Goal: Information Seeking & Learning: Learn about a topic

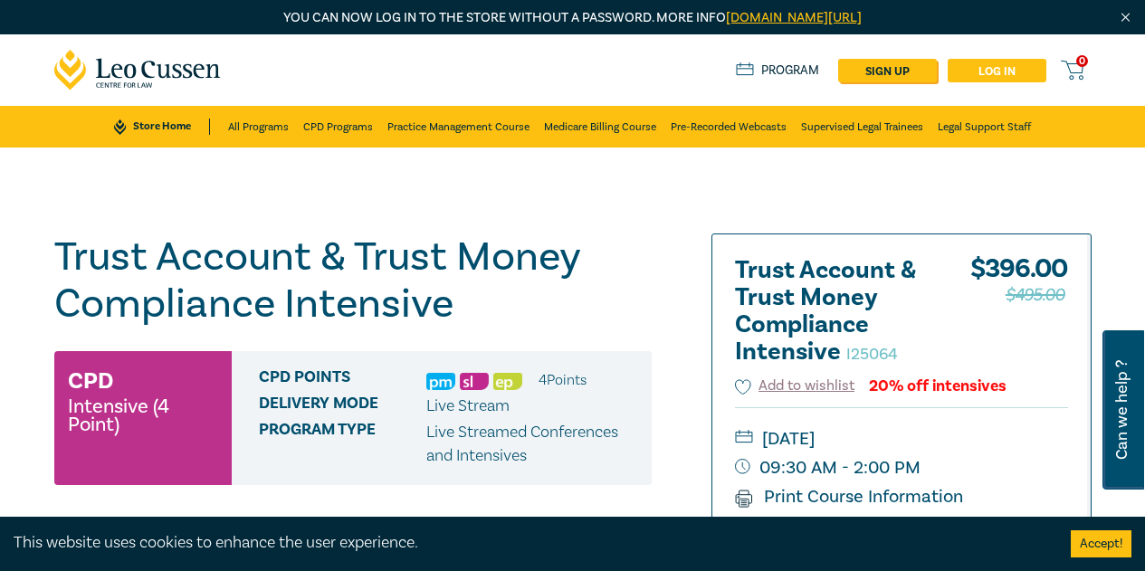
click at [1000, 64] on link "Log in" at bounding box center [997, 71] width 99 height 24
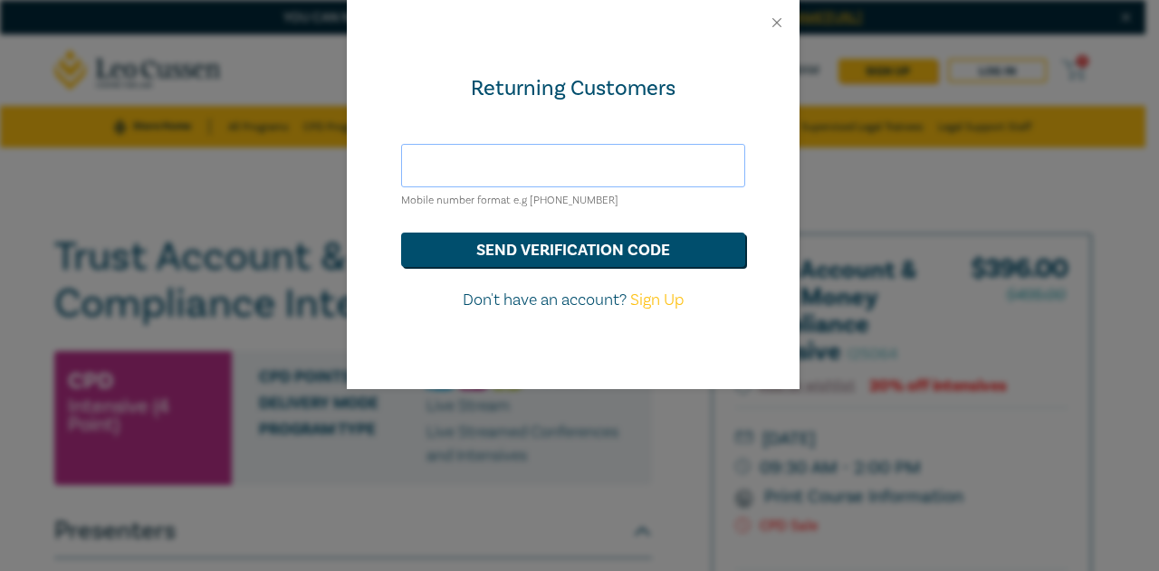
click at [617, 156] on input "text" at bounding box center [573, 165] width 344 height 43
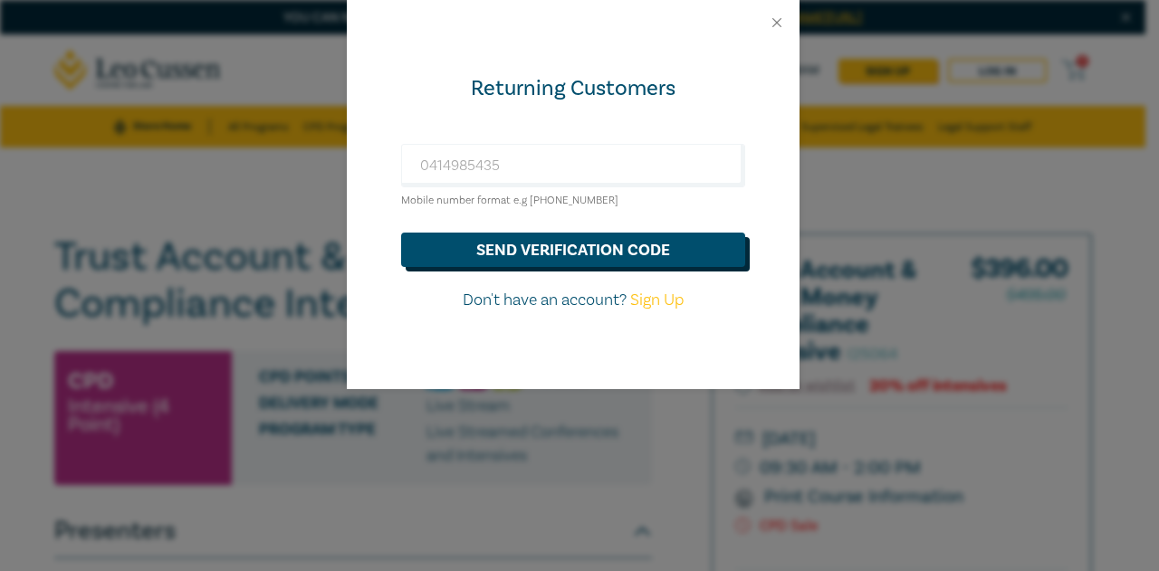
click at [551, 241] on button "send verification code" at bounding box center [573, 250] width 344 height 34
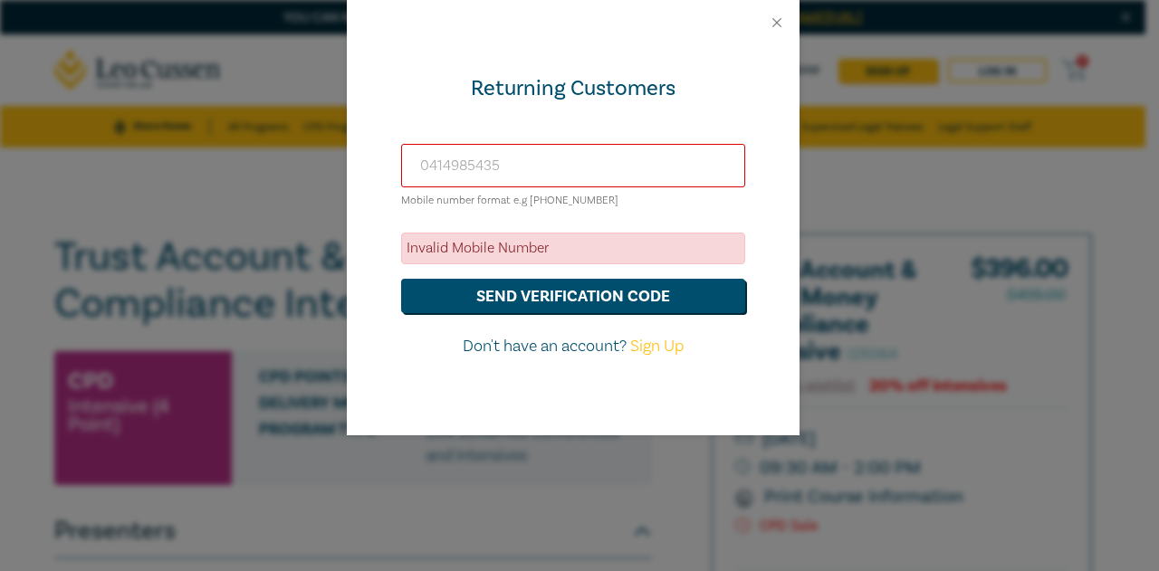
click at [62, 111] on div "Returning Customers 0414985435 Mobile number format e.g +61 000000000 Invalid M…" at bounding box center [579, 285] width 1159 height 571
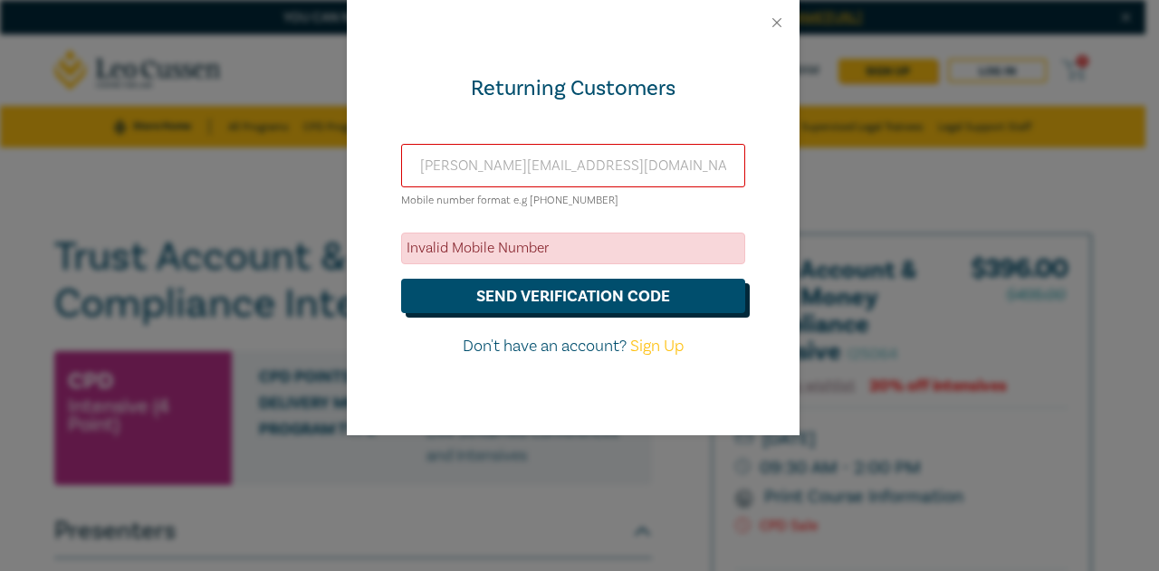
type input "megan@roymorrislawyer.com.au"
click at [471, 300] on button "send verification code" at bounding box center [573, 296] width 344 height 34
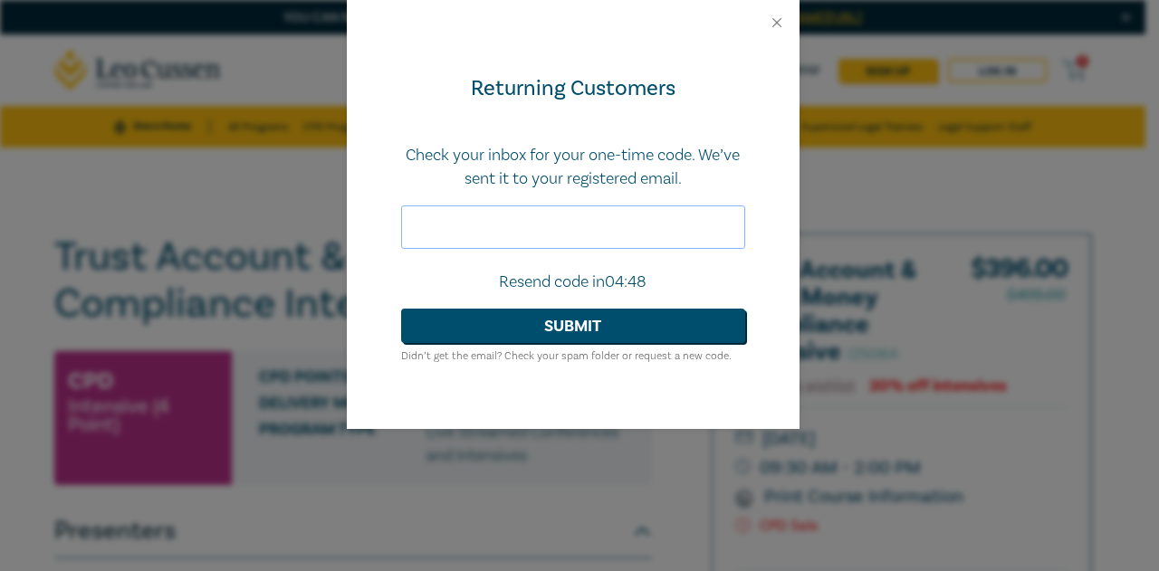
click at [605, 234] on input "text" at bounding box center [573, 227] width 344 height 43
type input "425369"
click at [652, 331] on button "Submit" at bounding box center [573, 326] width 344 height 34
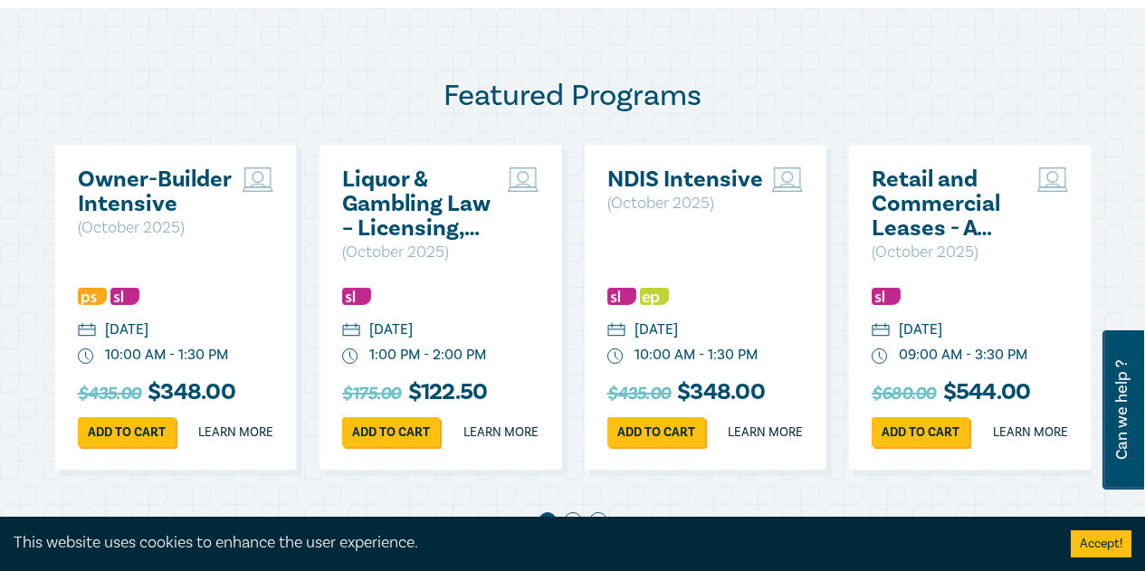
scroll to position [1268, 0]
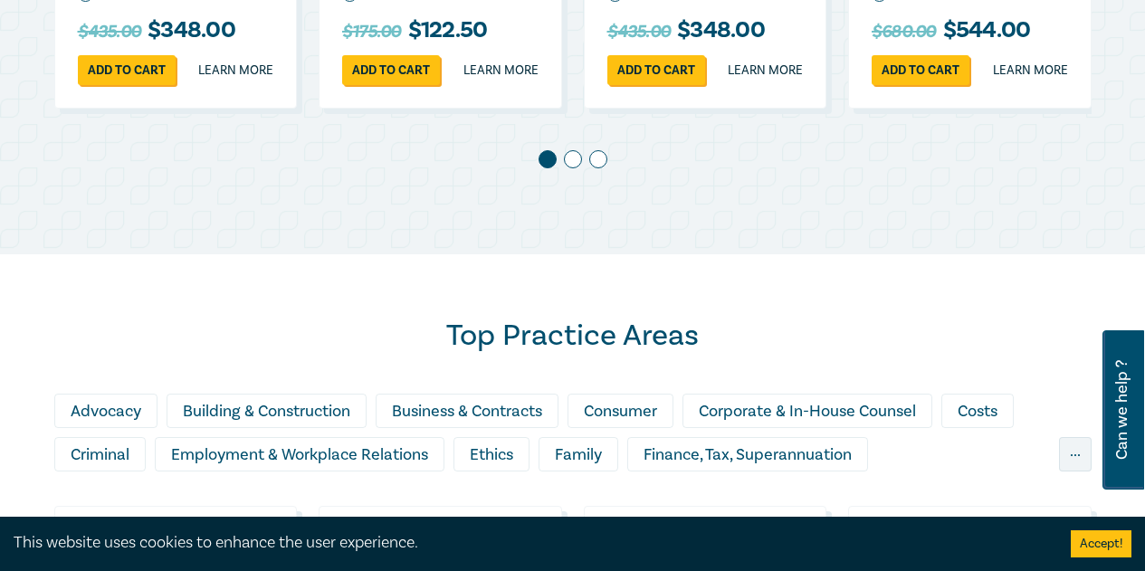
click at [574, 168] on span at bounding box center [573, 159] width 18 height 18
click at [602, 168] on span at bounding box center [598, 159] width 18 height 18
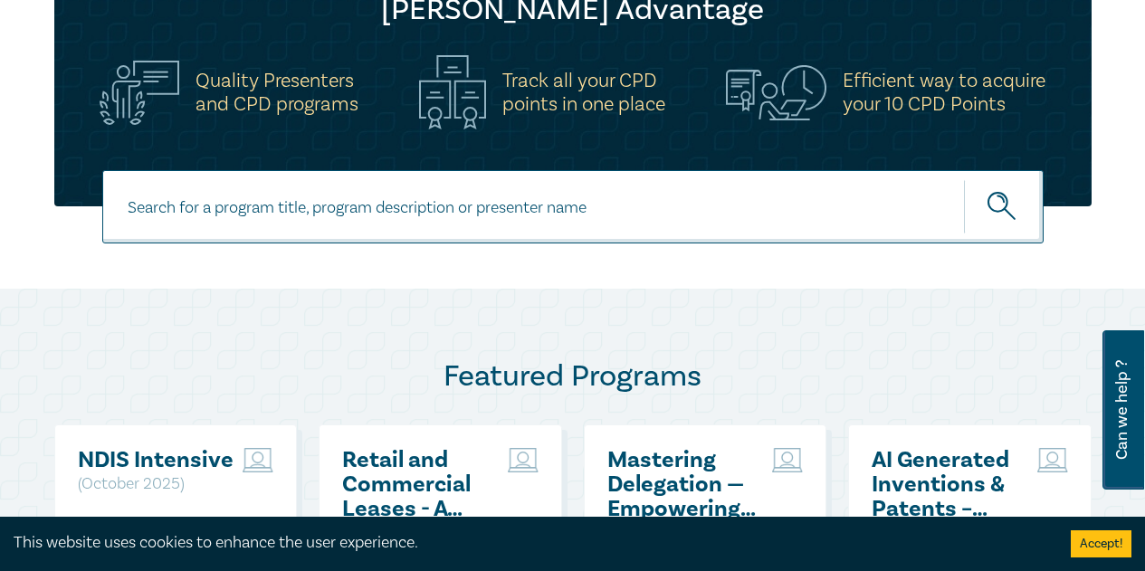
scroll to position [634, 0]
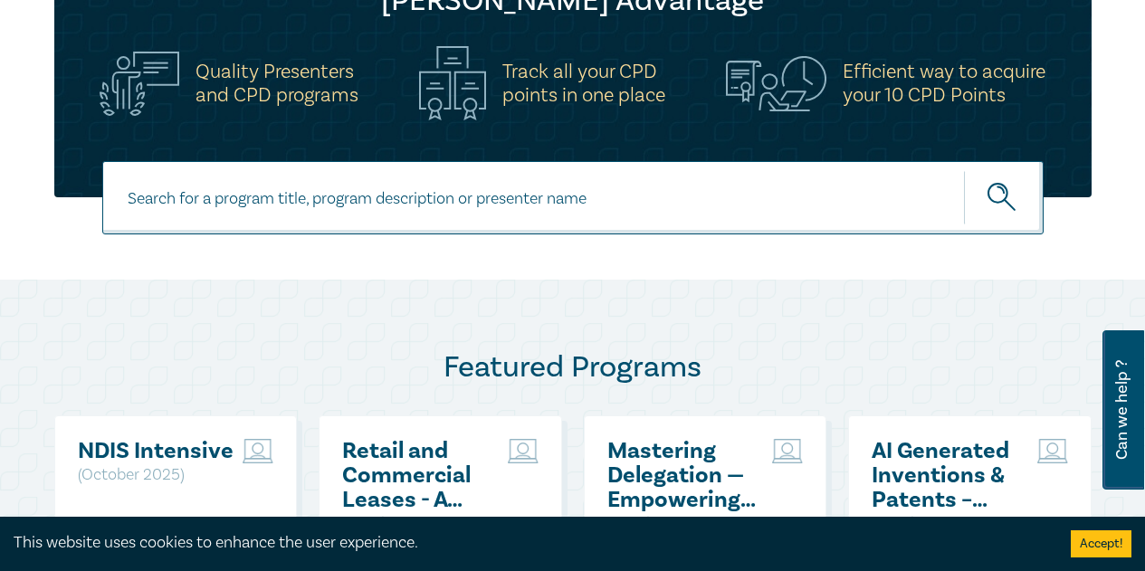
click at [353, 217] on input at bounding box center [573, 197] width 942 height 73
type input "trust accounting"
click at [964, 170] on button "submit" at bounding box center [1004, 197] width 80 height 55
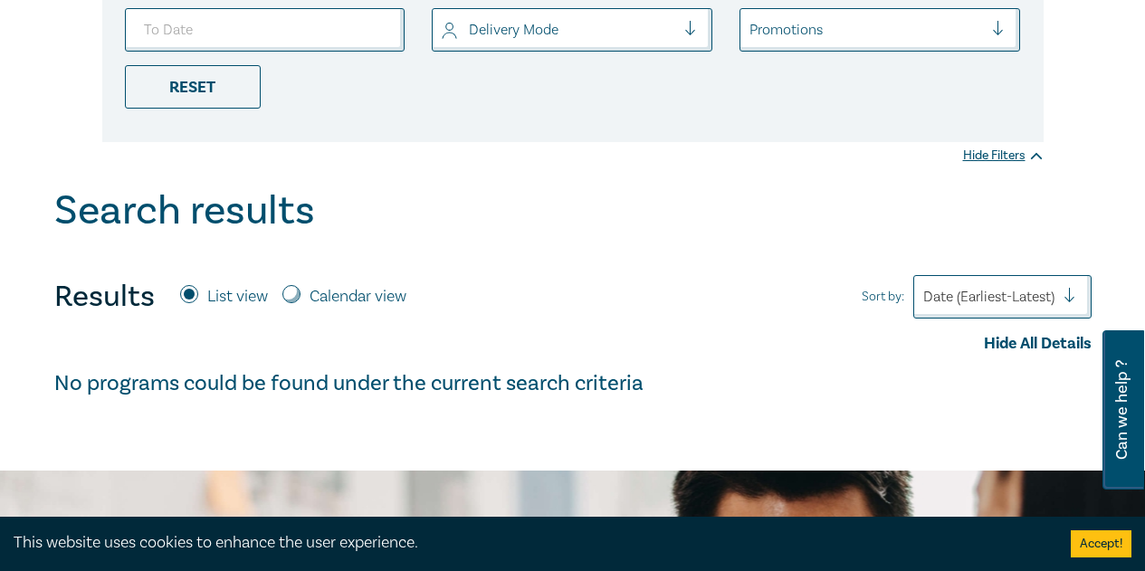
scroll to position [91, 0]
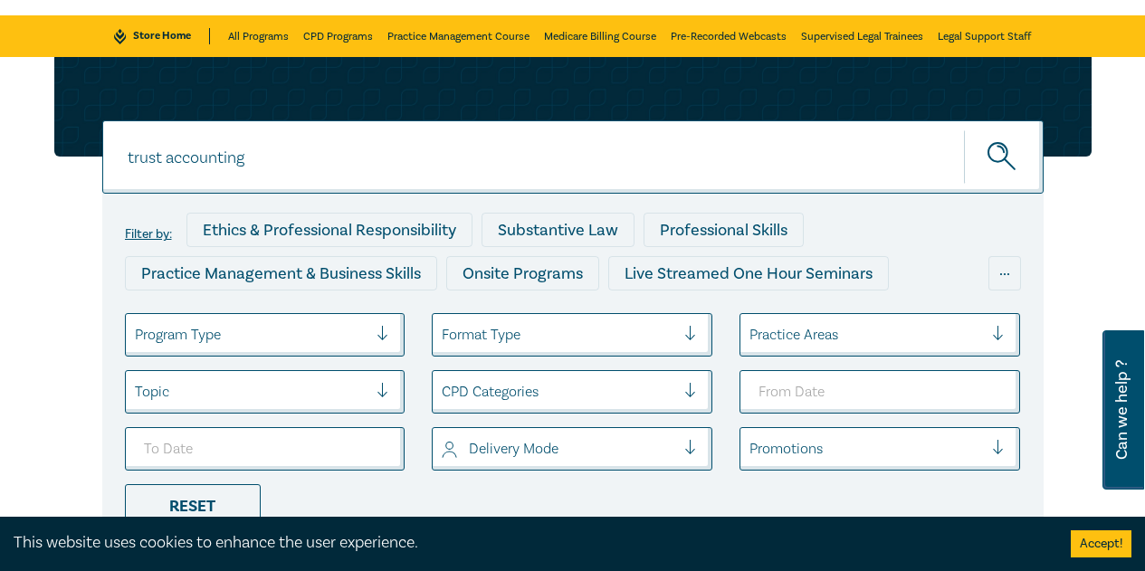
click at [259, 155] on input "trust accounting" at bounding box center [573, 156] width 942 height 73
drag, startPoint x: 259, startPoint y: 155, endPoint x: 209, endPoint y: 143, distance: 51.2
click at [209, 153] on input "trust accounting" at bounding box center [573, 156] width 942 height 73
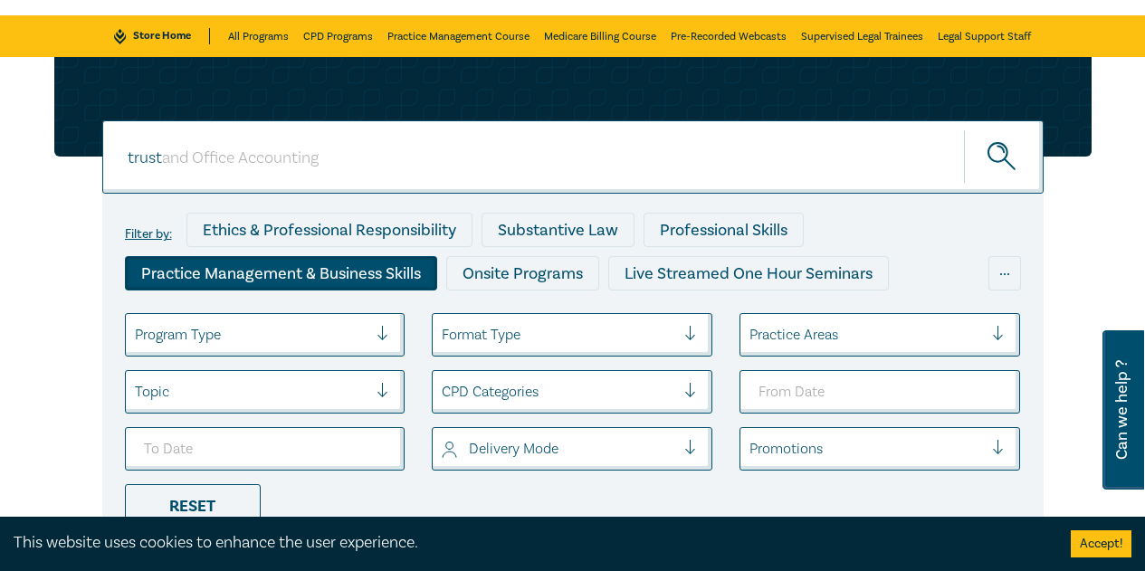
type input "trust"
click at [243, 269] on div "Practice Management & Business Skills" at bounding box center [281, 273] width 312 height 34
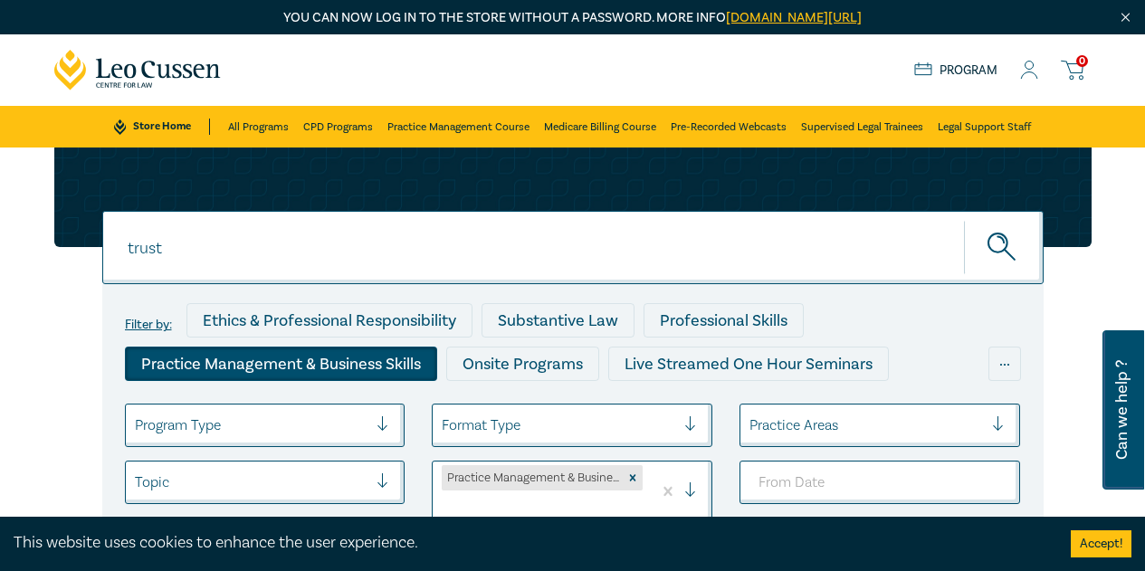
click at [1039, 242] on button "submit" at bounding box center [1004, 247] width 80 height 55
click at [999, 244] on icon "submit" at bounding box center [1004, 249] width 32 height 32
click at [981, 236] on button "submit" at bounding box center [1004, 247] width 80 height 55
click at [997, 234] on circle "submit" at bounding box center [998, 243] width 19 height 19
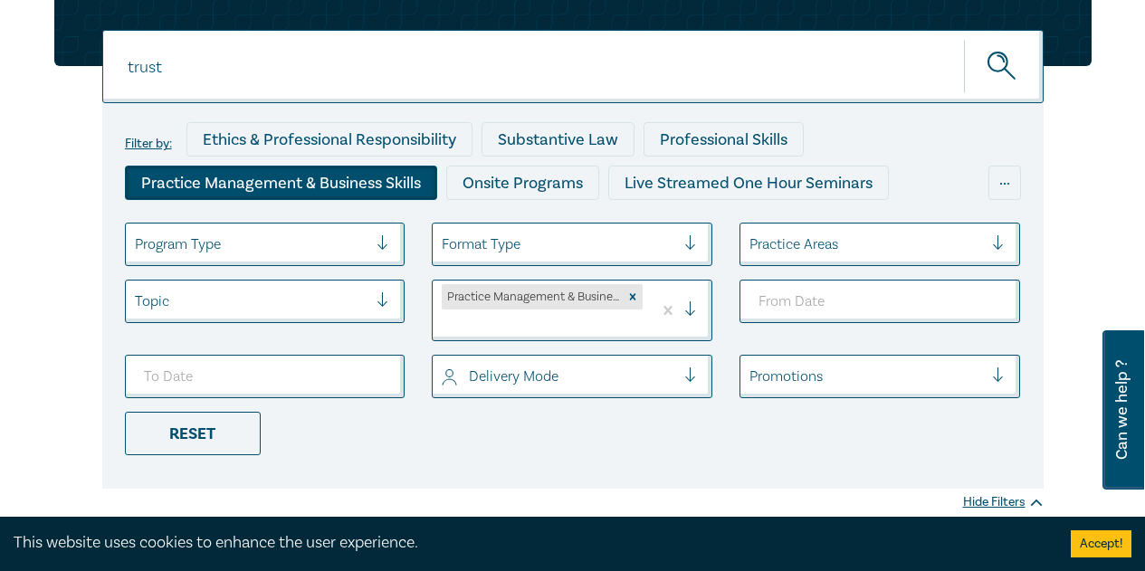
click at [901, 243] on div at bounding box center [867, 245] width 234 height 24
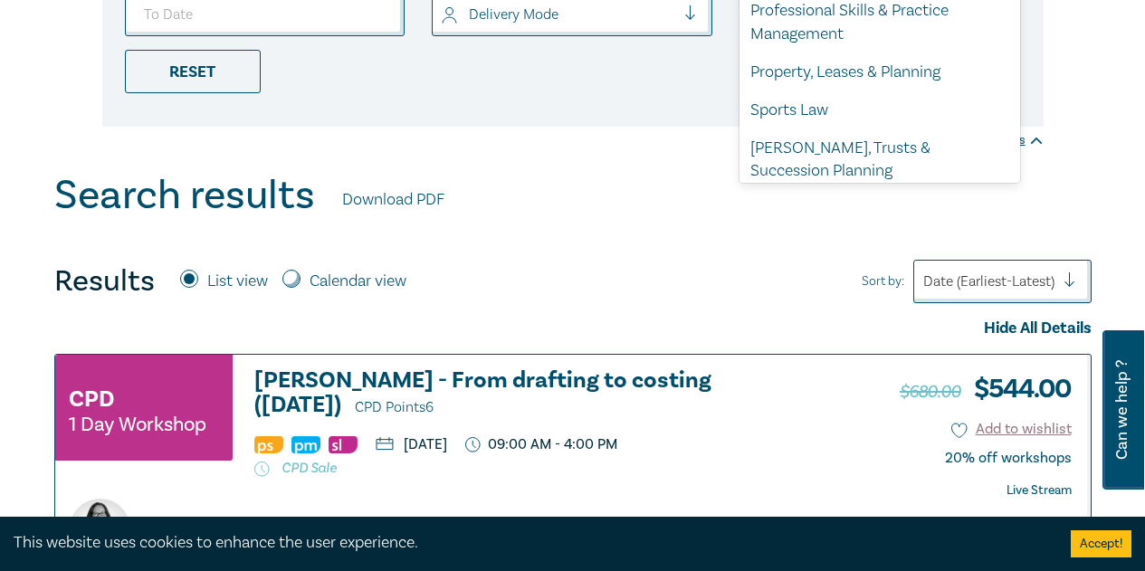
scroll to position [579, 0]
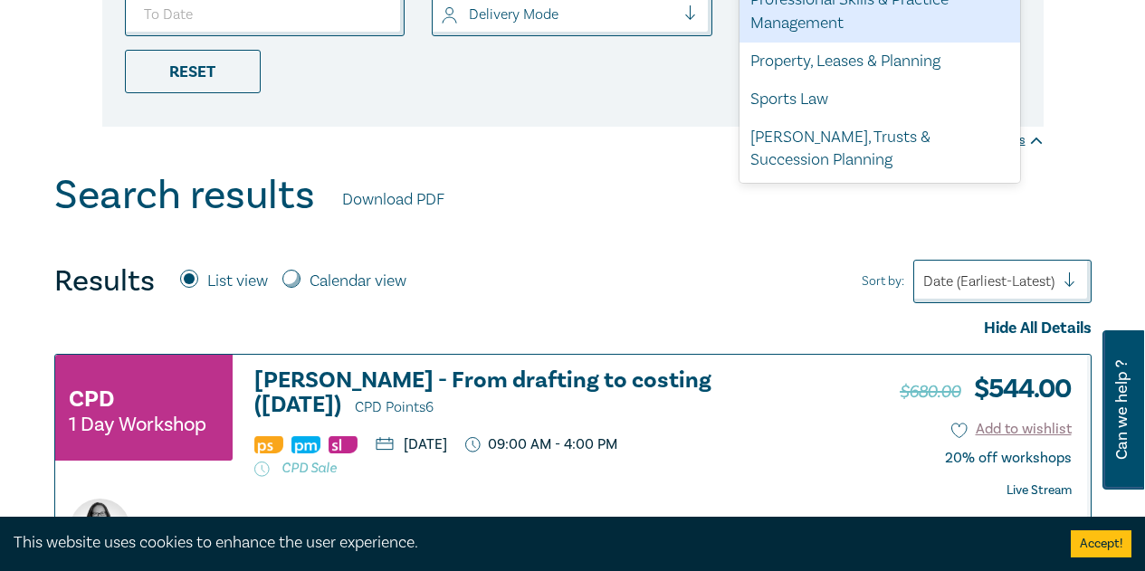
click at [820, 34] on div "Professional Skills & Practice Management" at bounding box center [880, 12] width 281 height 62
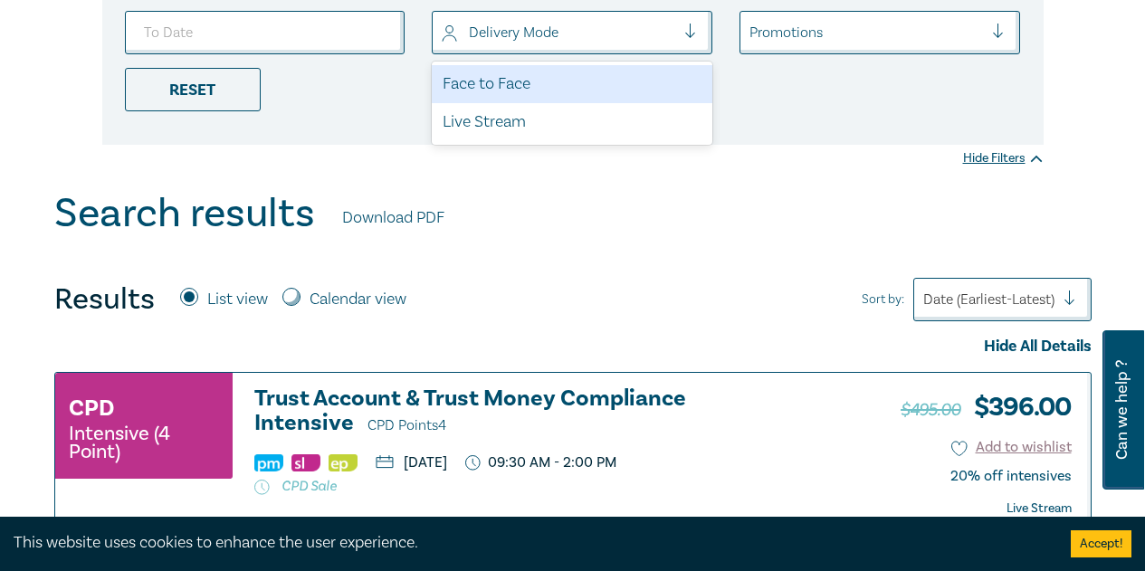
click at [672, 40] on div at bounding box center [559, 33] width 234 height 24
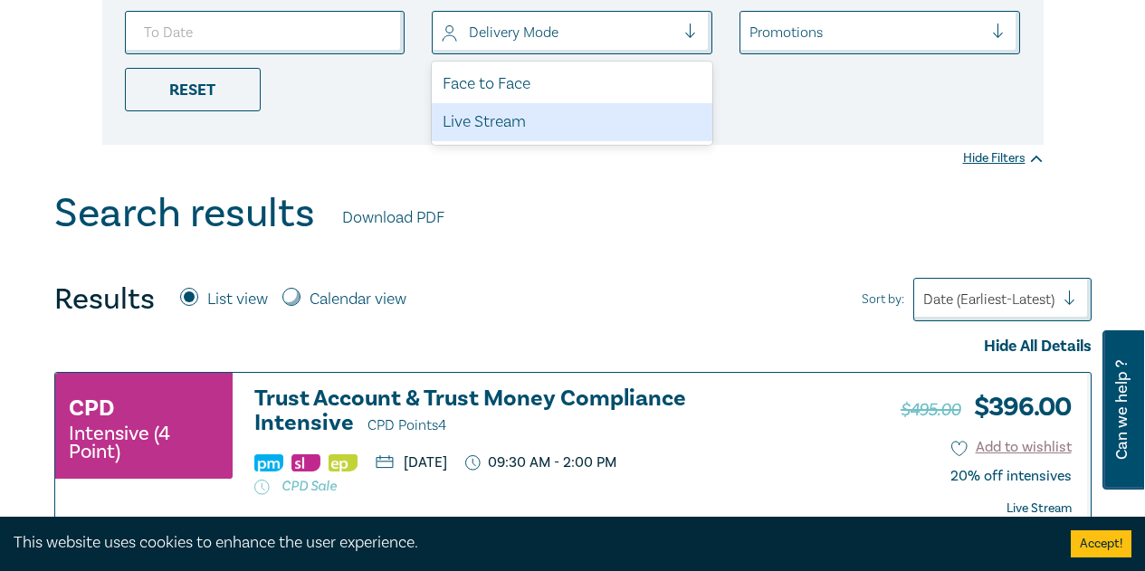
click at [579, 123] on div "Live Stream" at bounding box center [572, 122] width 281 height 38
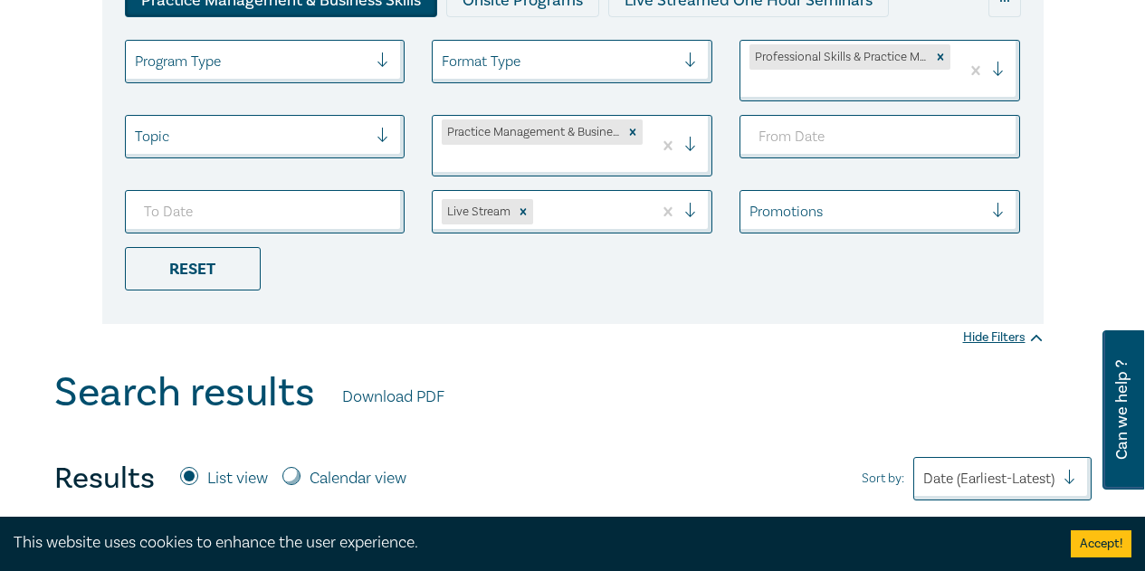
scroll to position [362, 0]
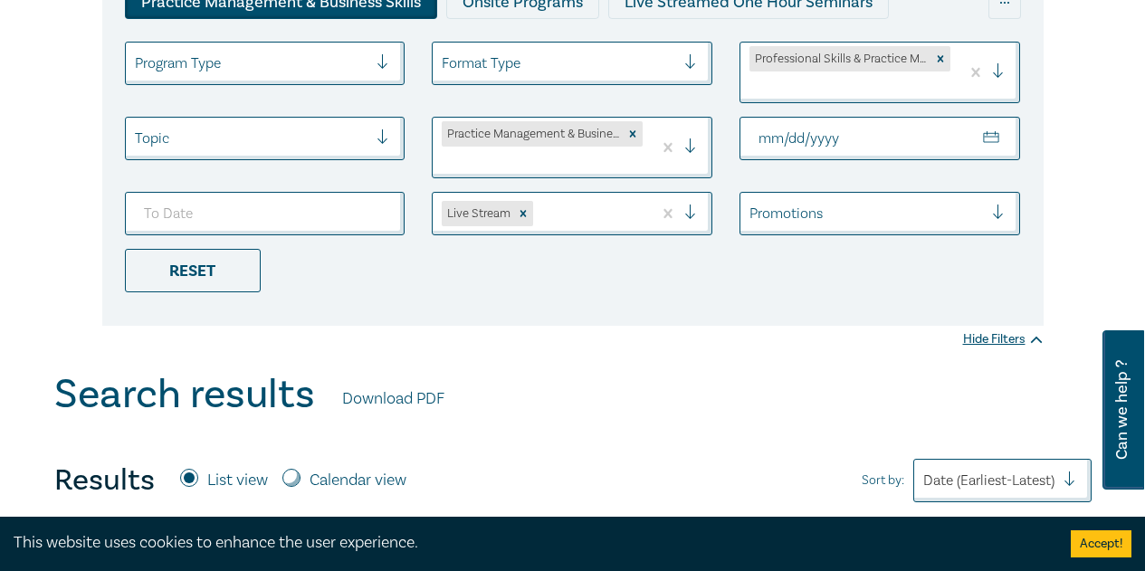
click at [996, 128] on input "From Date" at bounding box center [880, 138] width 281 height 43
click at [996, 142] on input "From Date" at bounding box center [880, 138] width 281 height 43
type input "2025-12-03"
click at [380, 217] on input "To Date" at bounding box center [265, 213] width 281 height 43
type input "2025-12-10"
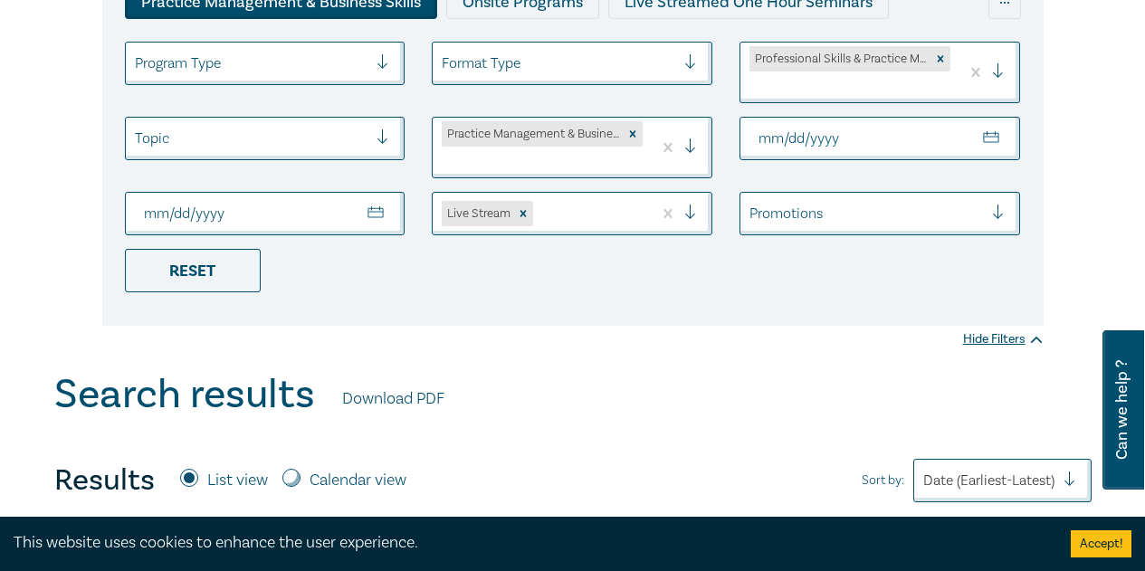
click at [235, 137] on div at bounding box center [252, 139] width 234 height 24
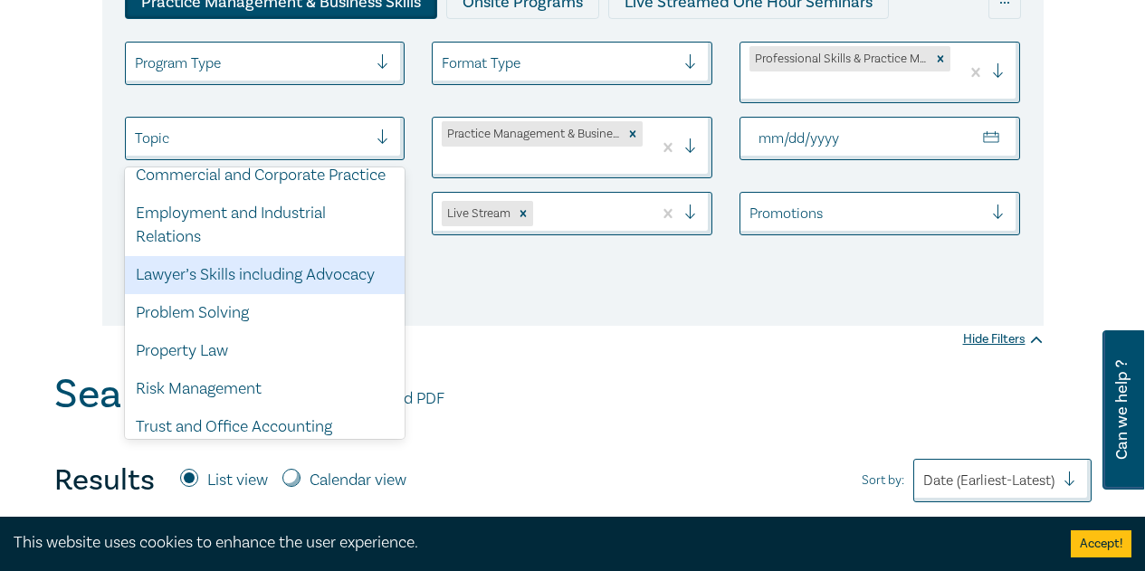
scroll to position [186, 0]
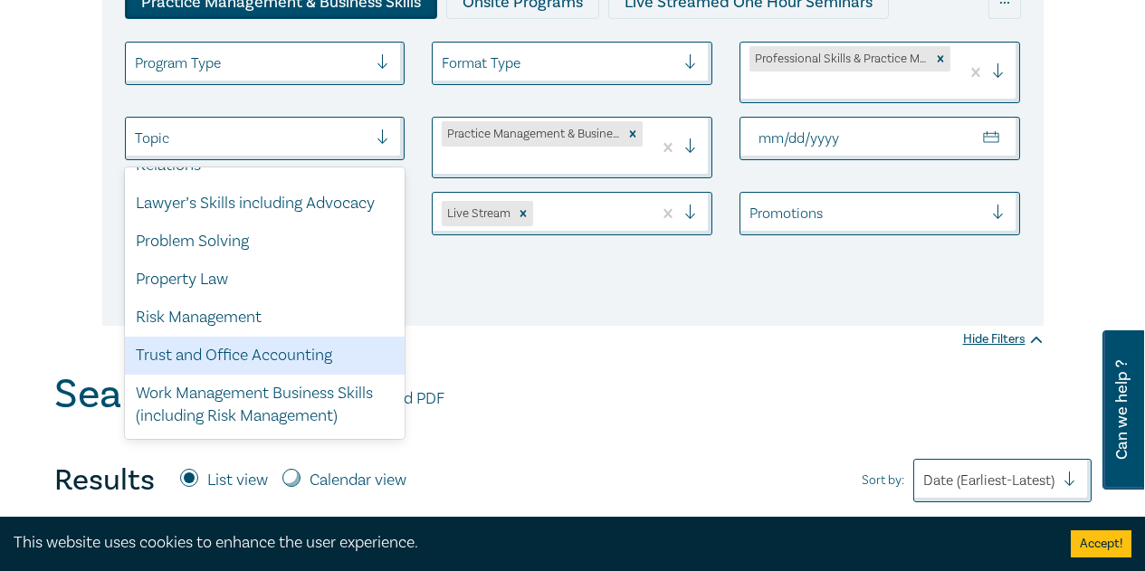
click at [294, 359] on div "Trust and Office Accounting" at bounding box center [265, 356] width 281 height 38
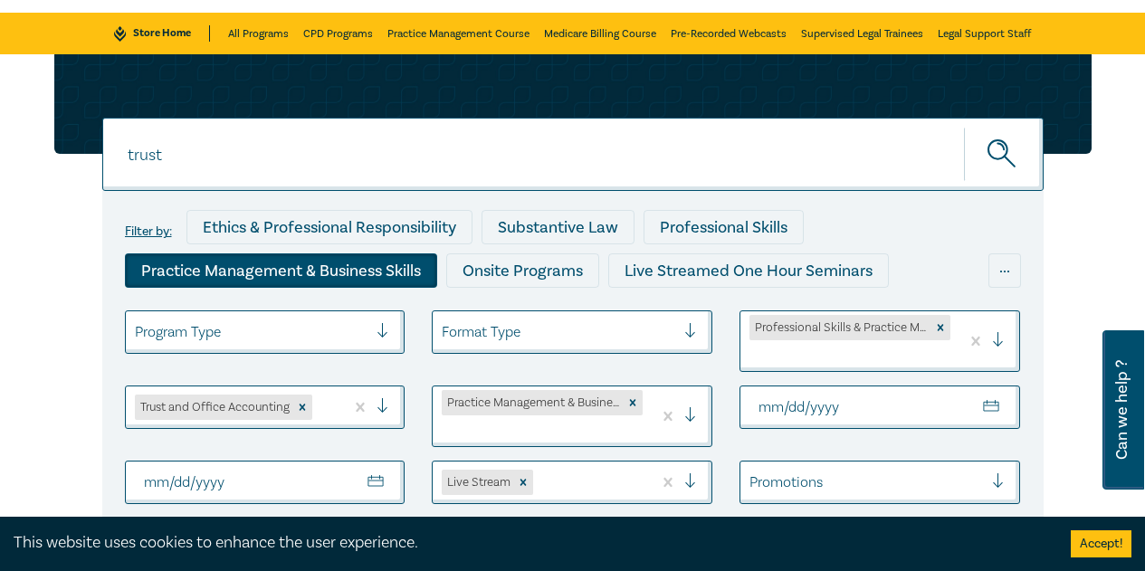
scroll to position [91, 0]
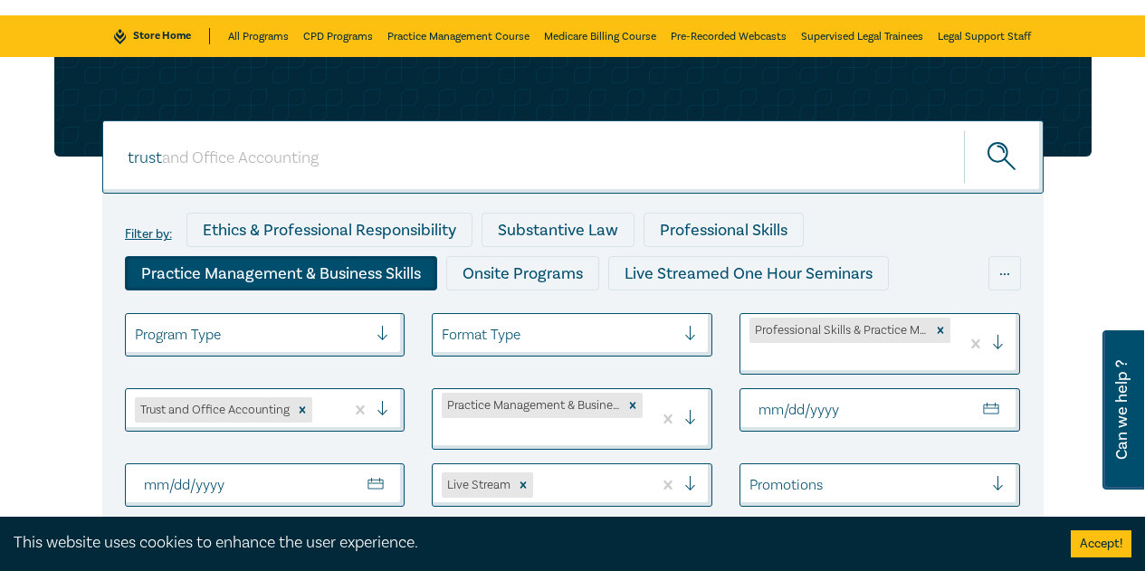
drag, startPoint x: 209, startPoint y: 159, endPoint x: 0, endPoint y: 111, distance: 214.6
click at [0, 111] on div "trust trust trust Filter by: Ethics & Professional Responsibility Substantive L…" at bounding box center [572, 350] width 1145 height 586
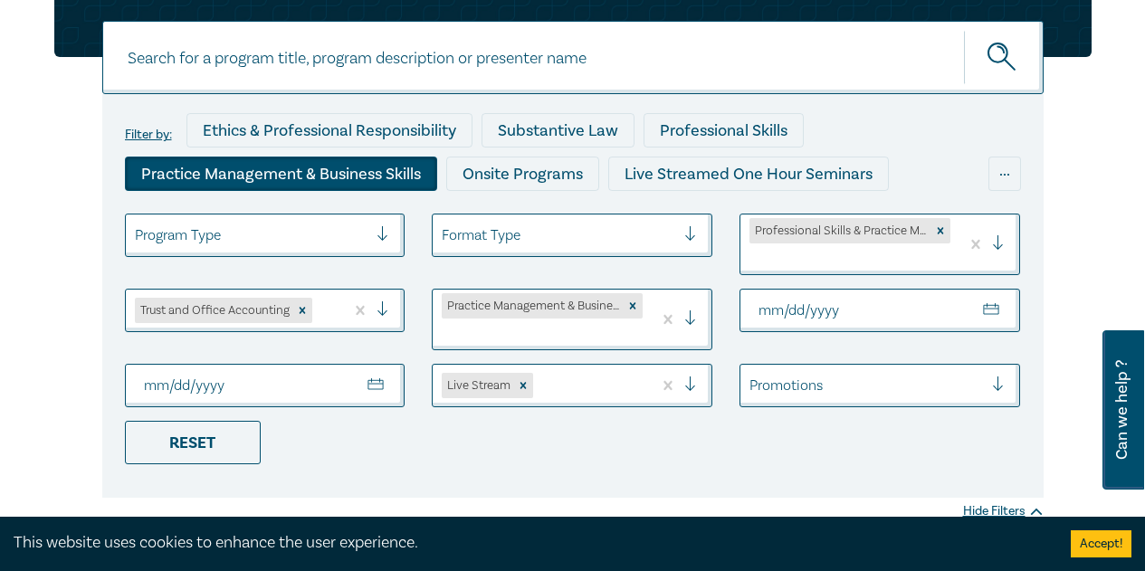
scroll to position [453, 0]
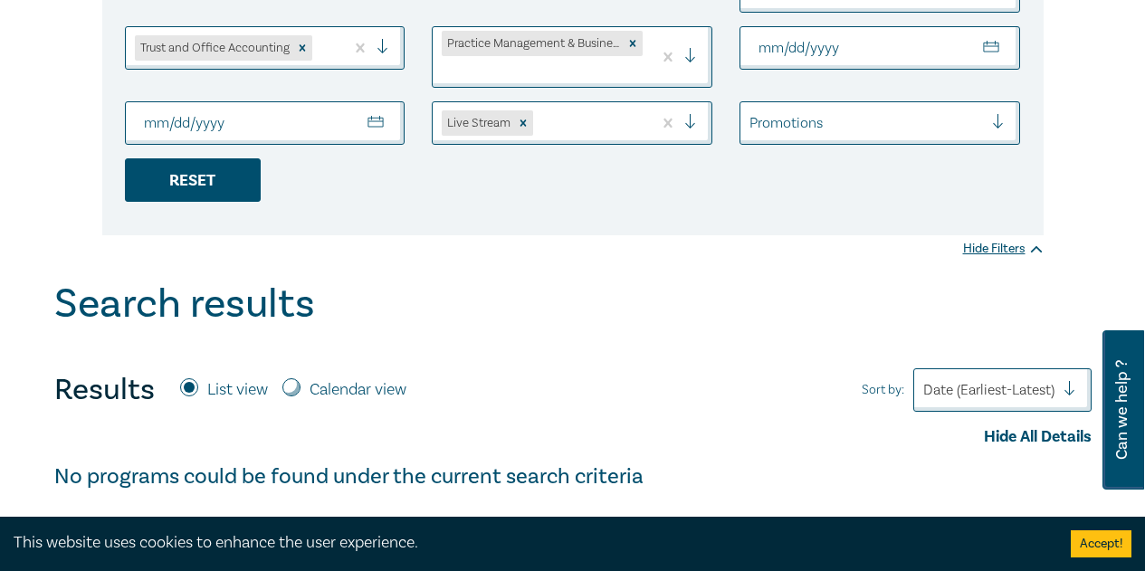
click at [186, 159] on div "Reset" at bounding box center [193, 179] width 136 height 43
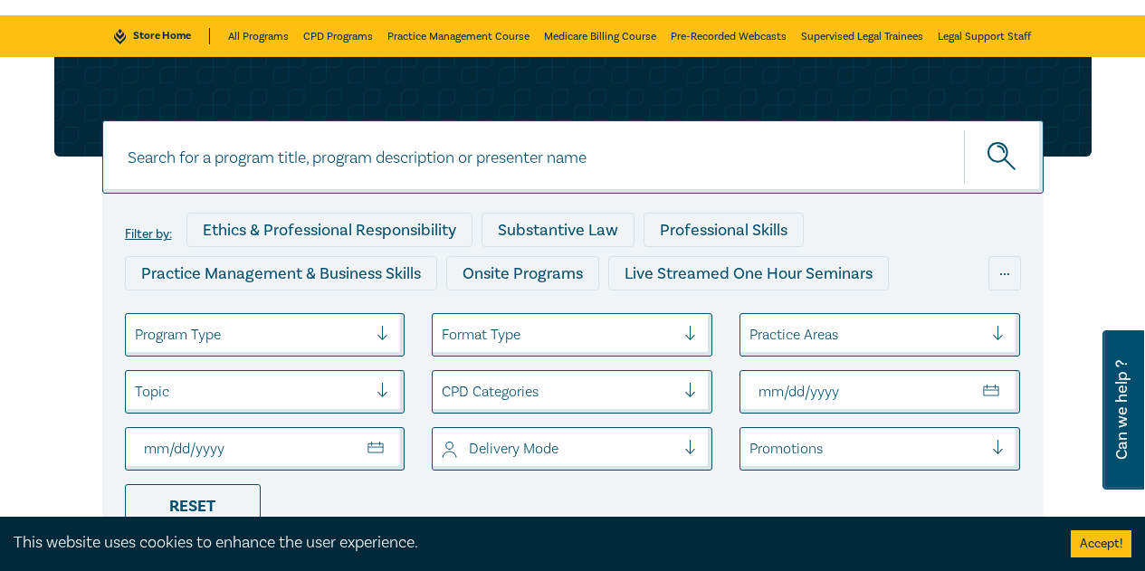
click at [263, 396] on div at bounding box center [252, 392] width 234 height 24
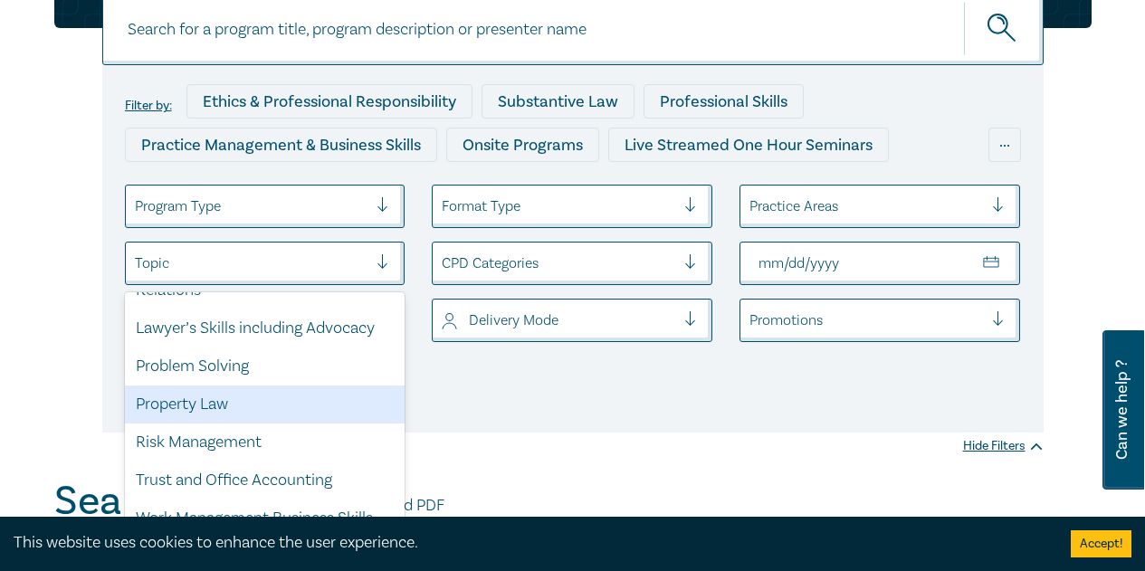
scroll to position [186, 0]
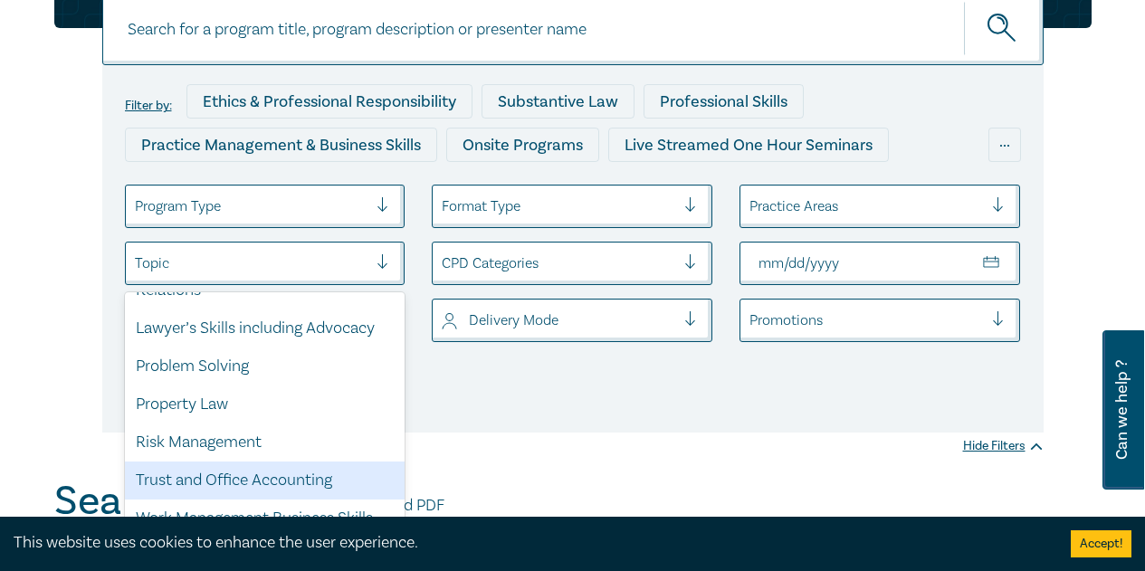
click at [297, 480] on div "Trust and Office Accounting" at bounding box center [265, 481] width 281 height 38
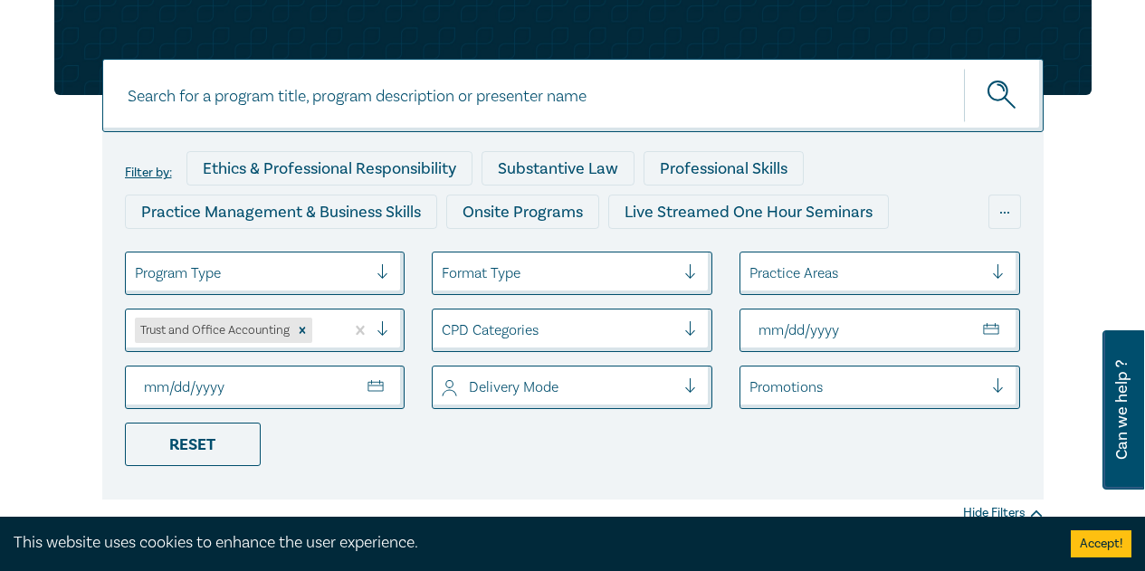
scroll to position [129, 0]
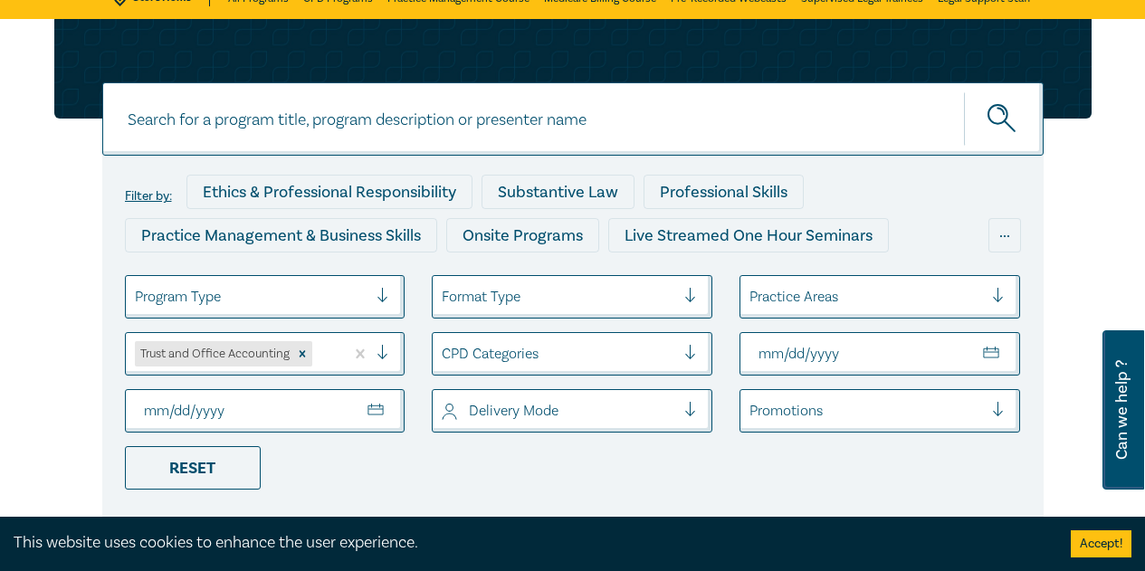
click at [283, 122] on input at bounding box center [573, 118] width 942 height 73
type input "Trust and Office Accounting"
click at [964, 91] on button "submit" at bounding box center [1004, 118] width 80 height 55
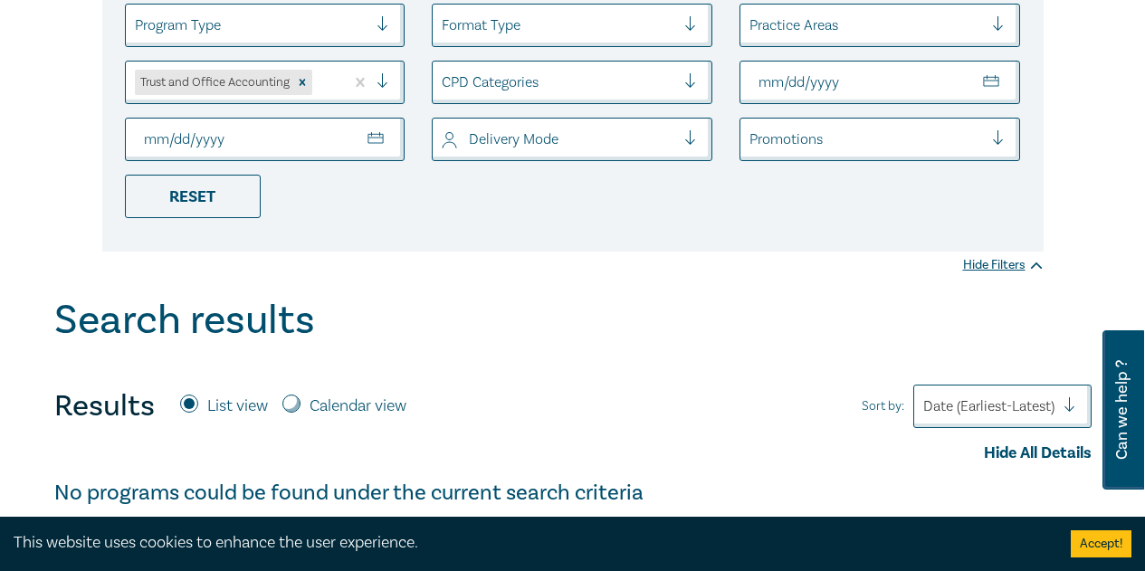
scroll to position [129, 0]
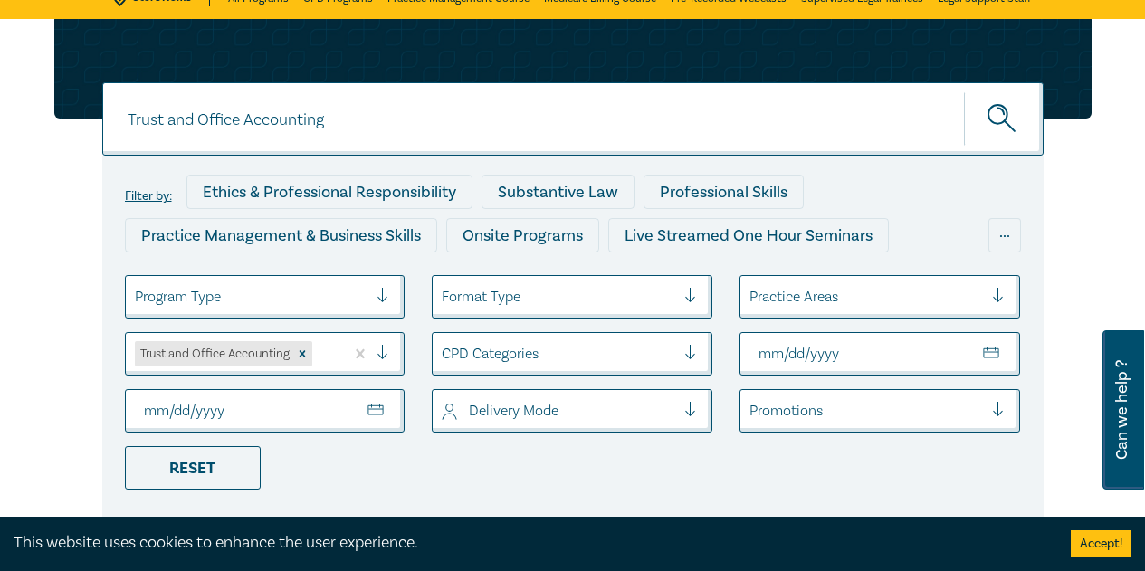
click at [1004, 111] on icon "submit" at bounding box center [1004, 120] width 32 height 32
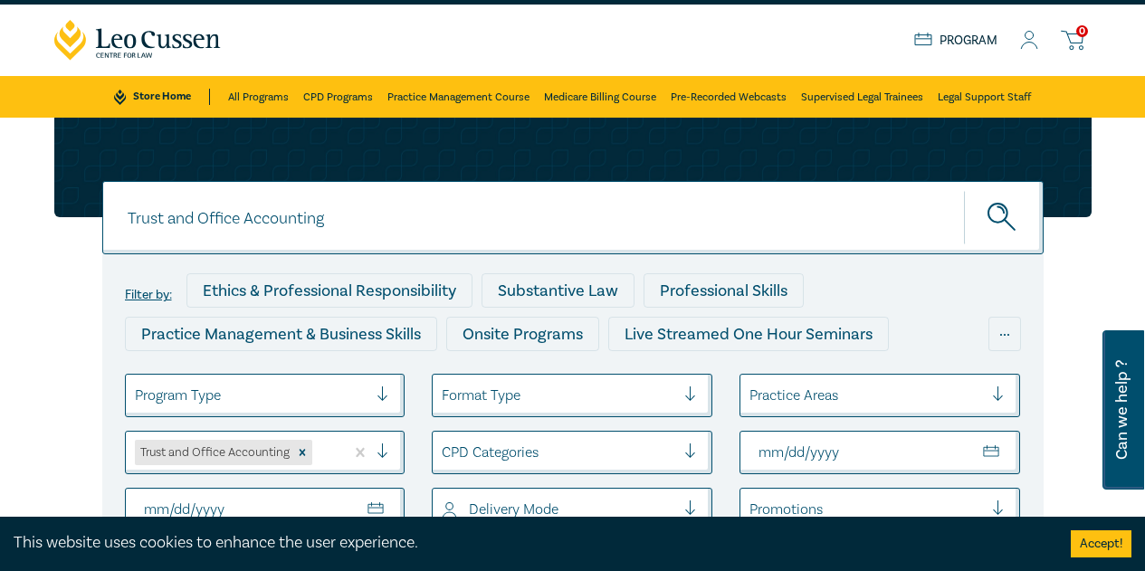
scroll to position [0, 0]
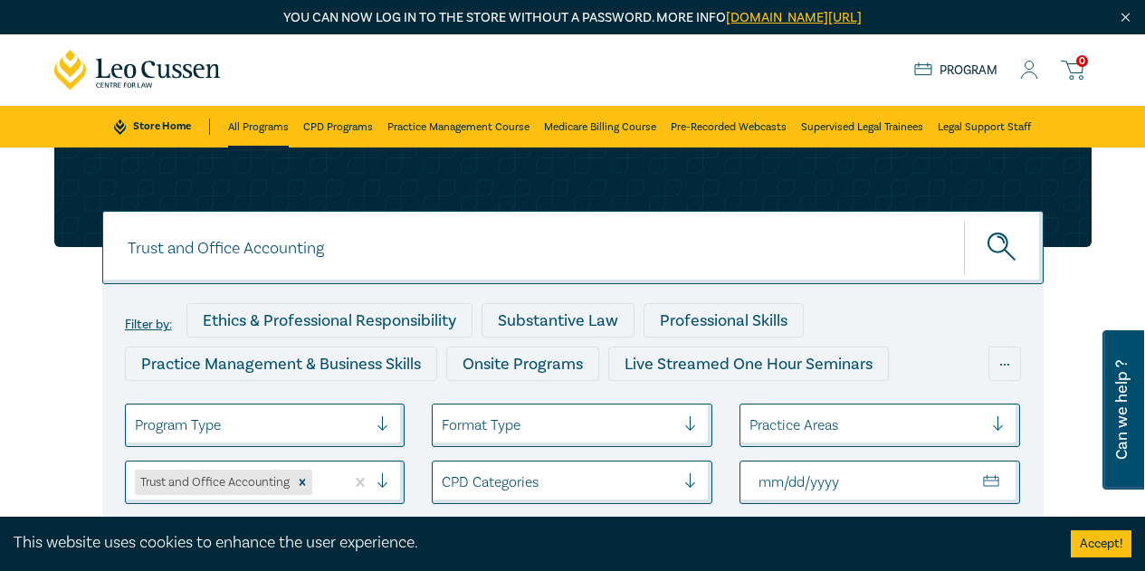
click at [263, 123] on link "All Programs" at bounding box center [258, 127] width 61 height 42
click at [267, 121] on link "All Programs" at bounding box center [258, 127] width 62 height 42
click at [268, 124] on link "All Programs" at bounding box center [258, 127] width 62 height 42
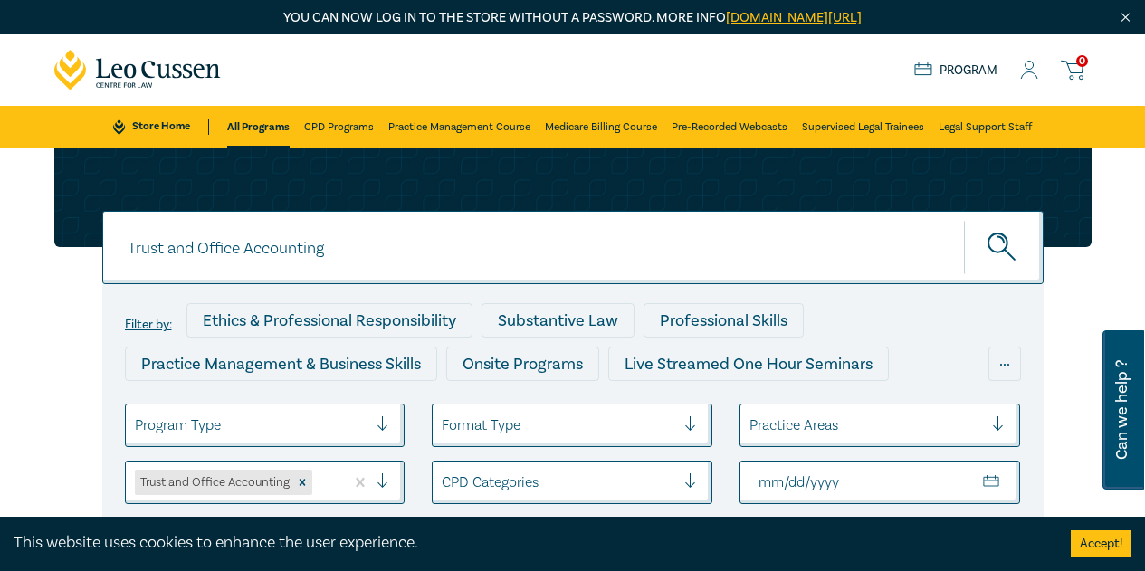
click at [268, 124] on link "All Programs" at bounding box center [258, 127] width 62 height 42
click at [393, 133] on link "Practice Management Course" at bounding box center [459, 127] width 142 height 42
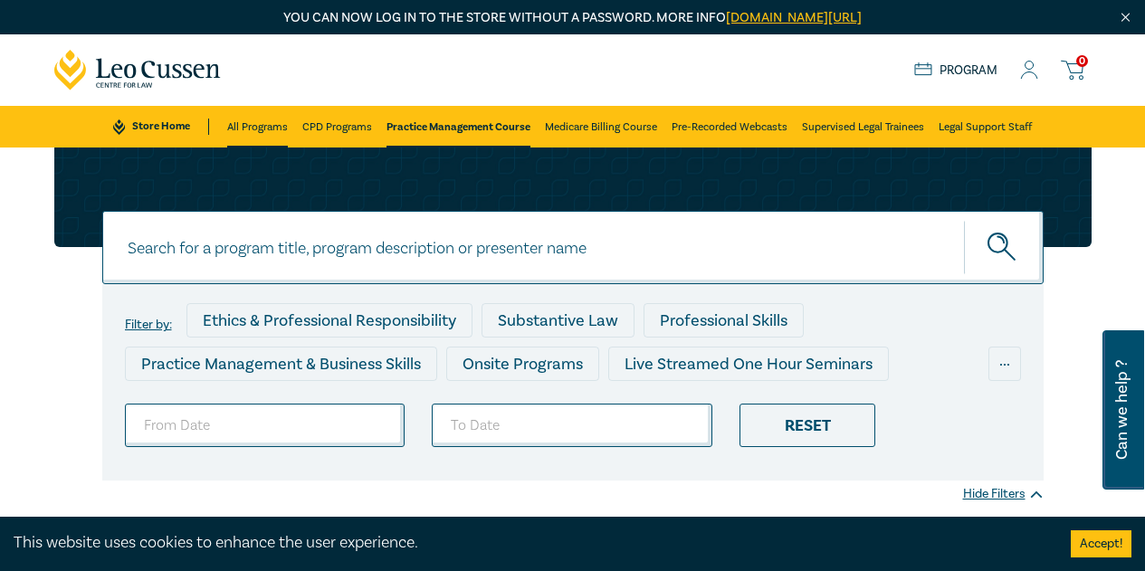
click at [281, 116] on link "All Programs" at bounding box center [257, 127] width 61 height 42
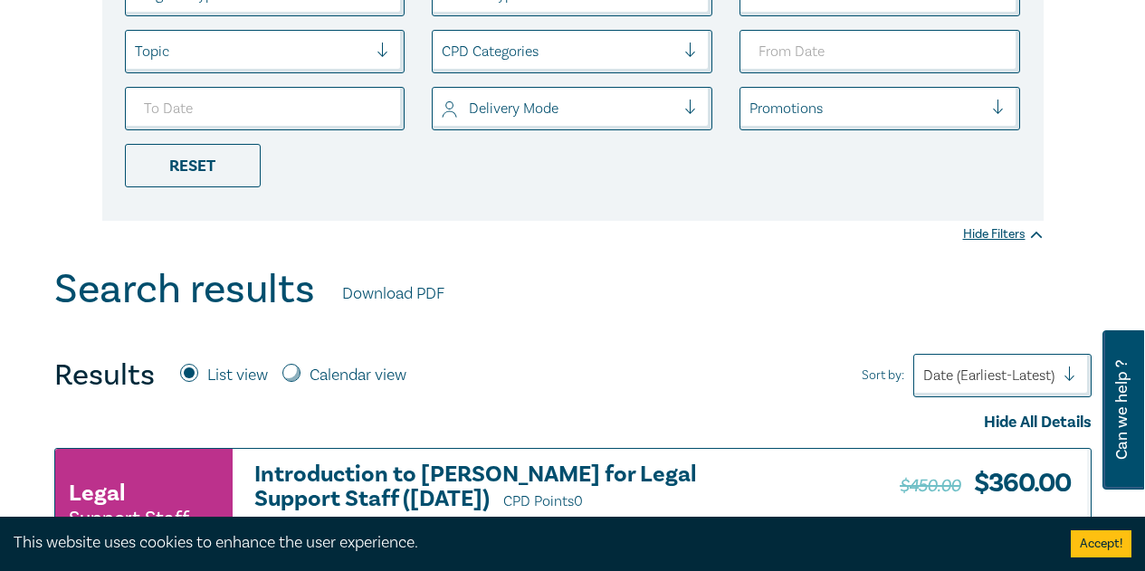
scroll to position [543, 0]
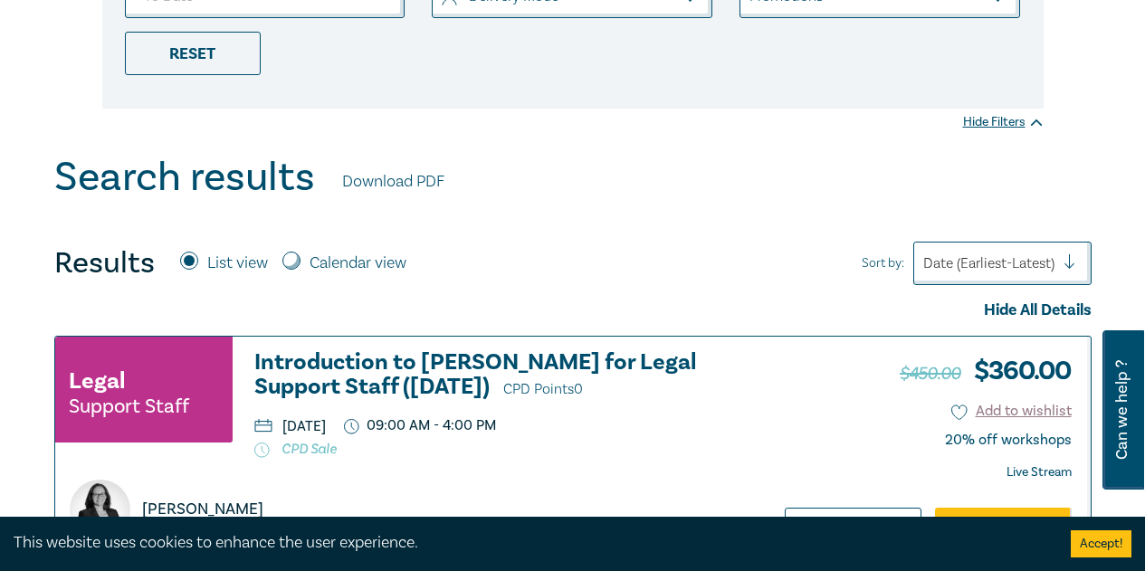
click at [962, 265] on div at bounding box center [989, 264] width 131 height 24
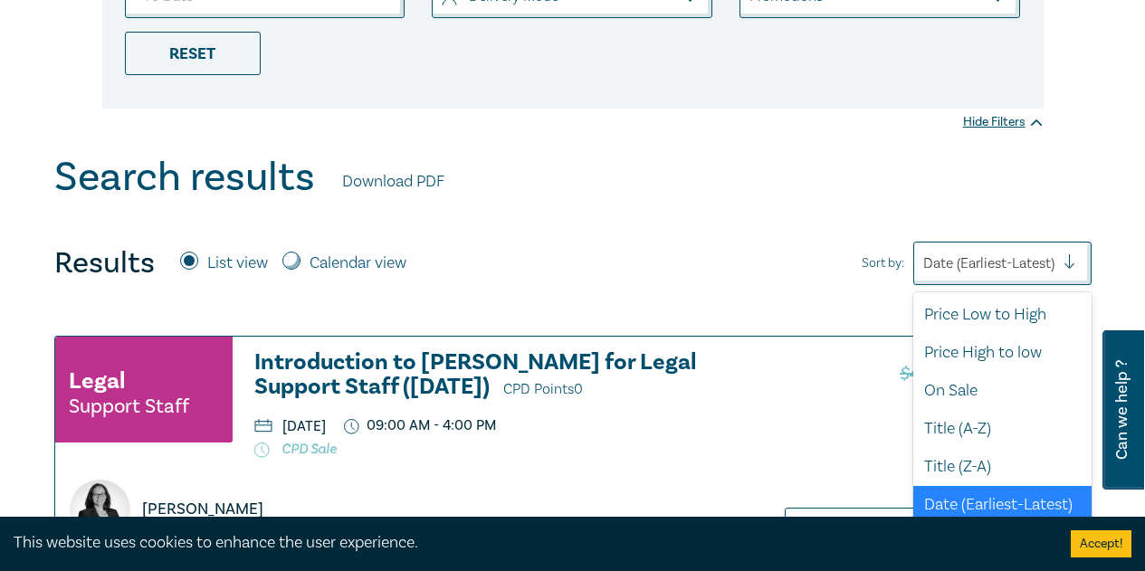
scroll to position [4, 0]
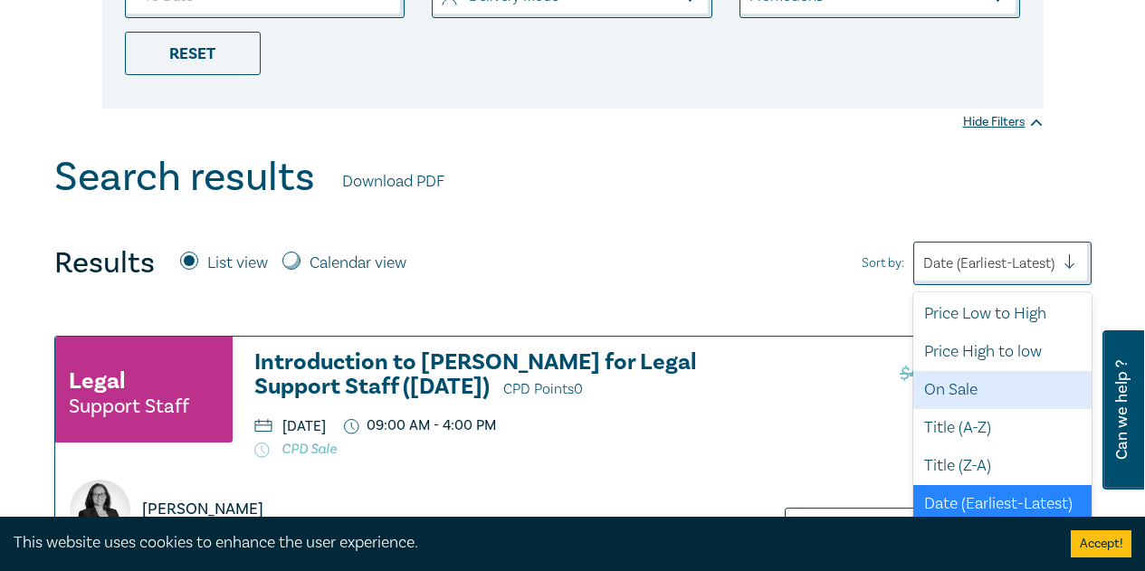
click at [947, 381] on div "On Sale" at bounding box center [1003, 390] width 178 height 38
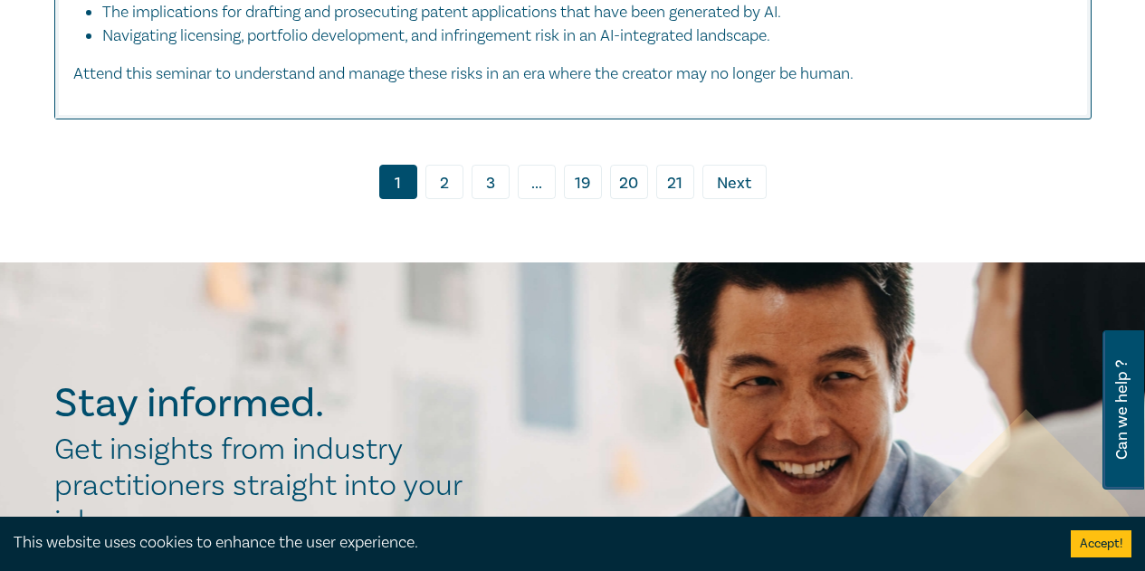
scroll to position [8963, 0]
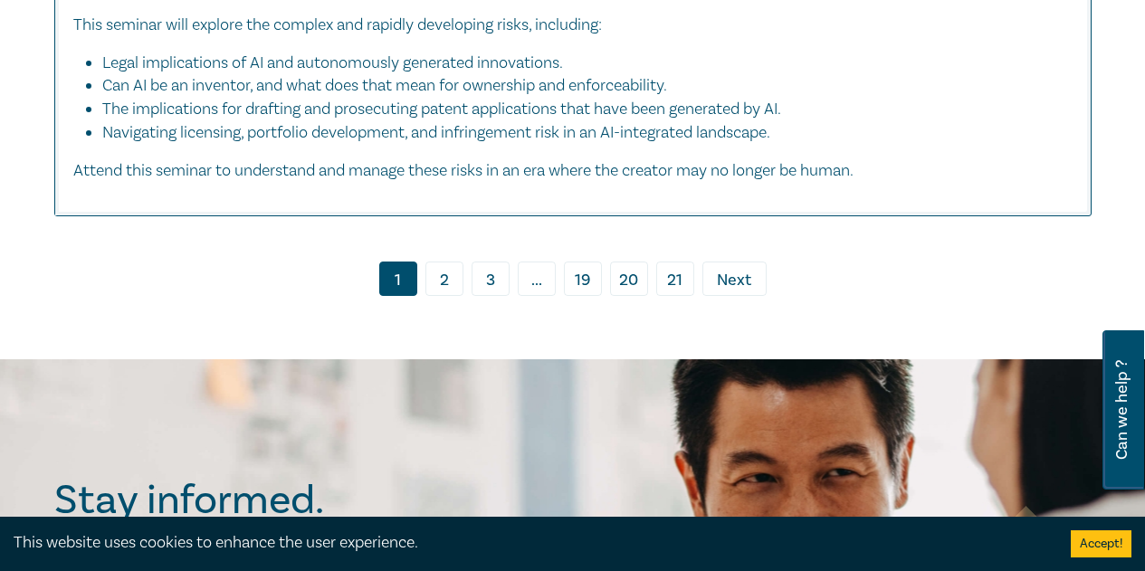
click at [436, 266] on link "2" at bounding box center [445, 279] width 38 height 34
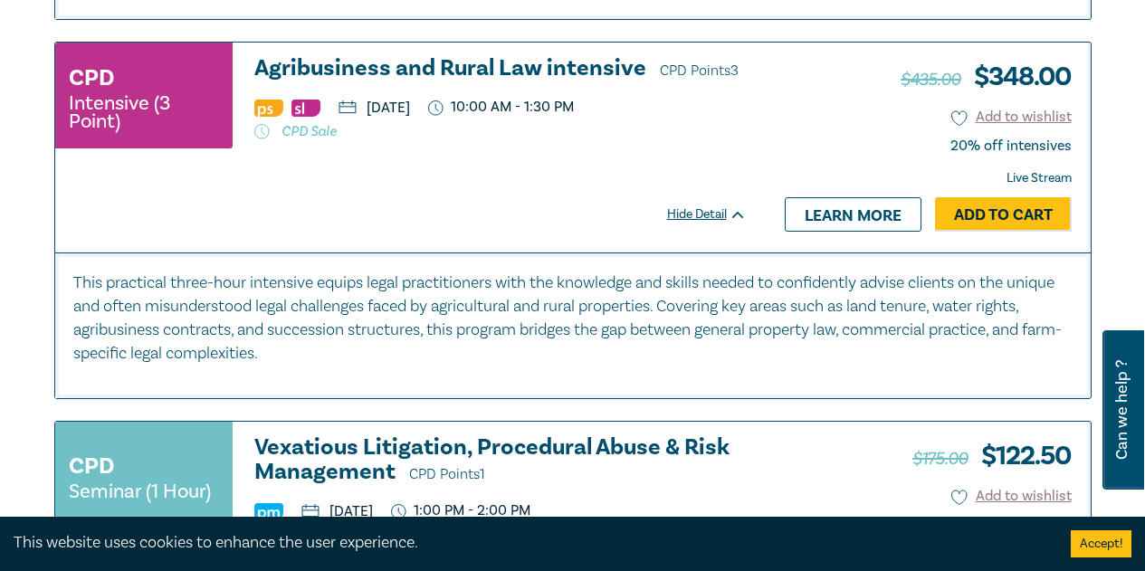
scroll to position [9597, 0]
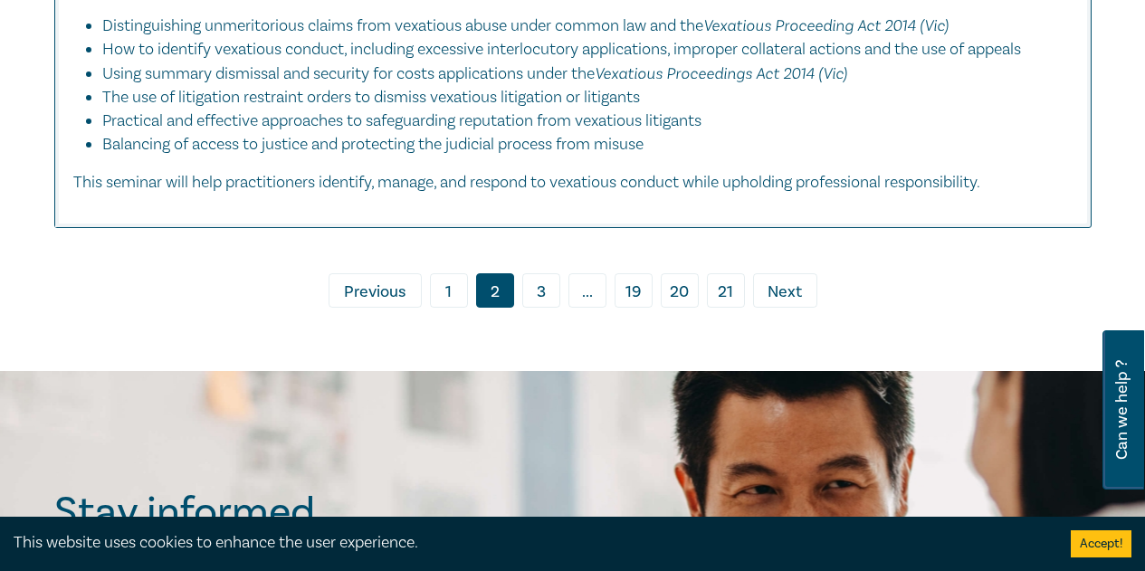
click at [550, 308] on link "3" at bounding box center [541, 290] width 38 height 34
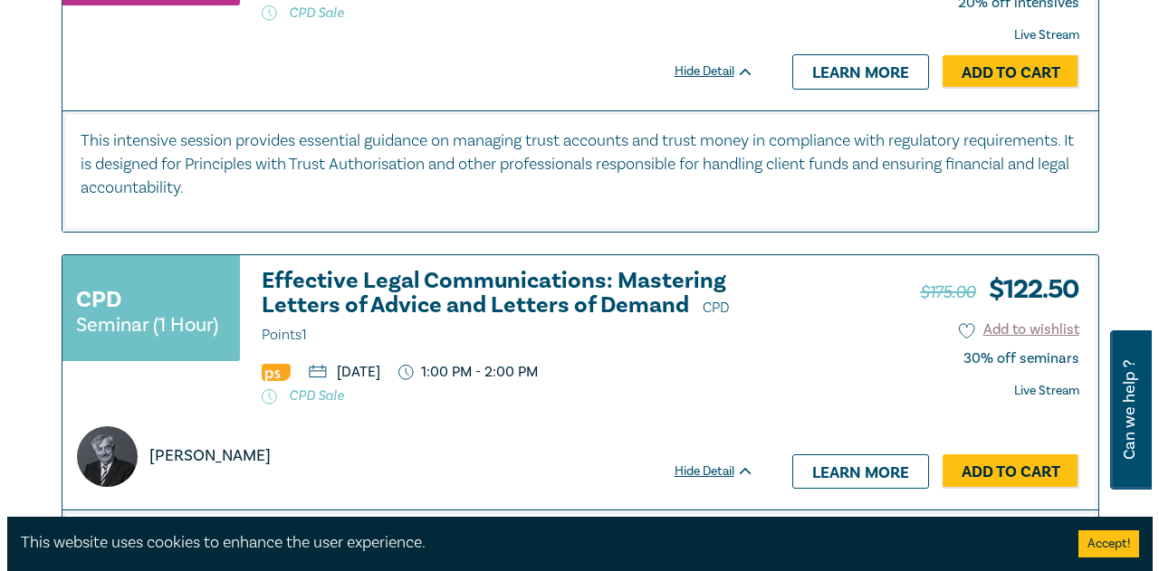
scroll to position [3274, 0]
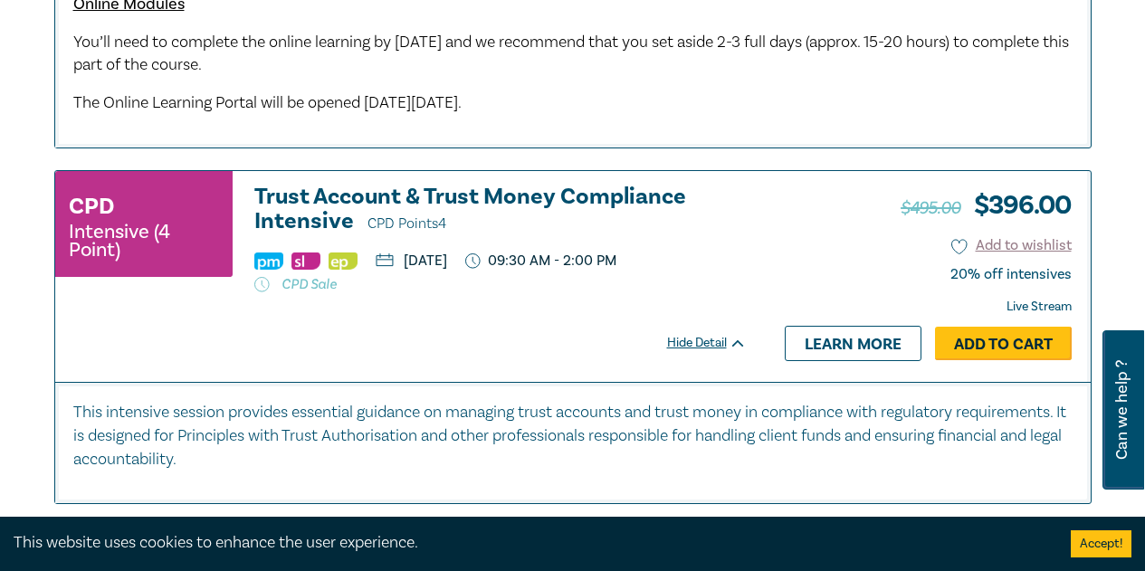
click at [982, 361] on link "Add to Cart" at bounding box center [1003, 344] width 137 height 34
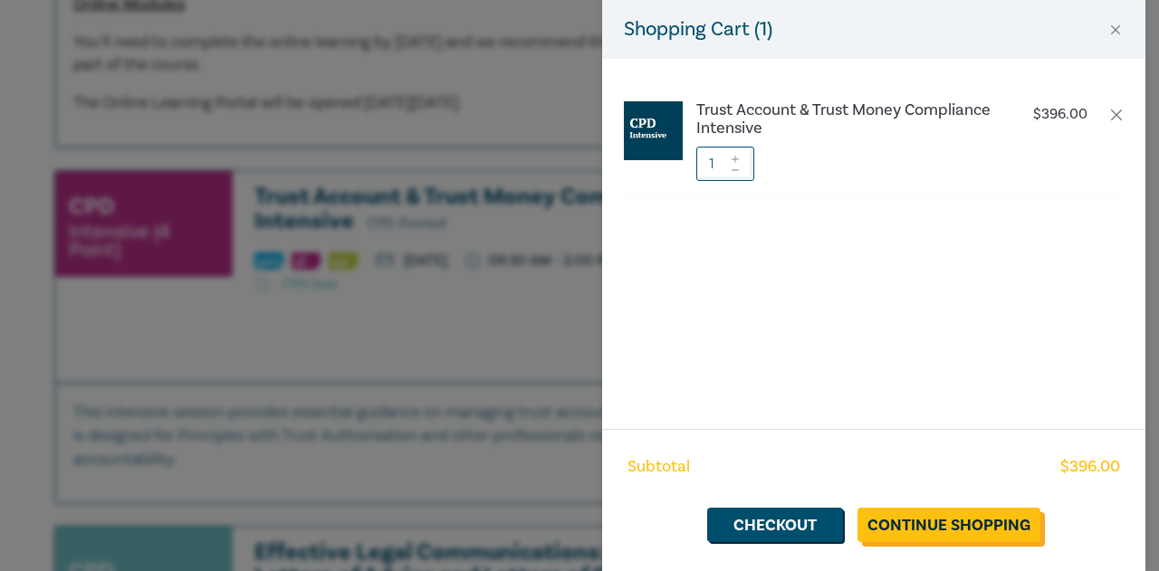
click at [1013, 524] on link "Continue Shopping" at bounding box center [948, 525] width 183 height 34
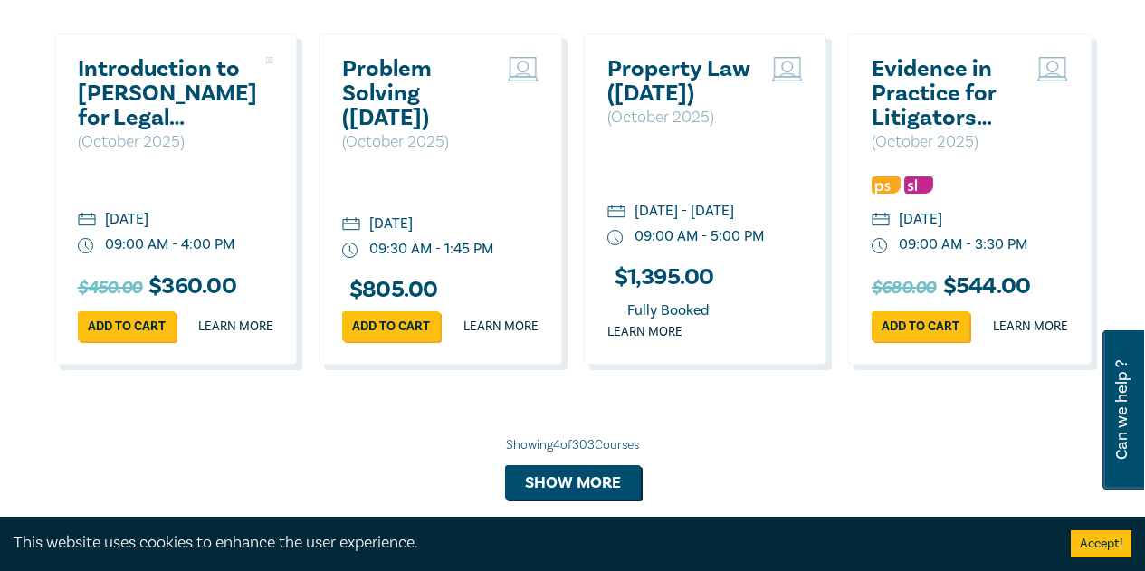
scroll to position [1901, 0]
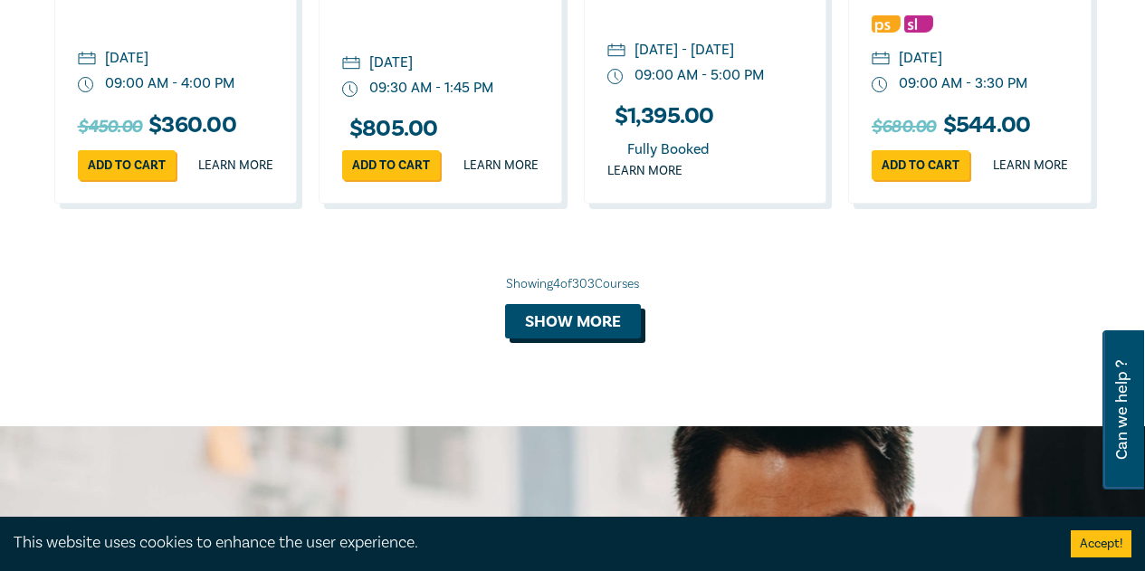
click at [633, 339] on button "Show more" at bounding box center [573, 321] width 136 height 34
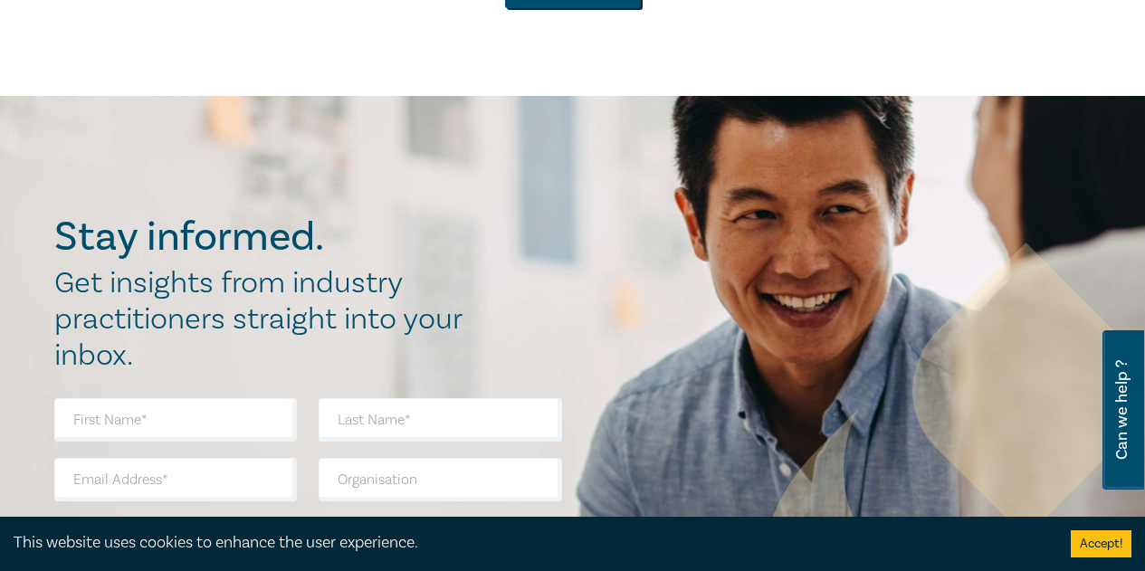
scroll to position [3984, 0]
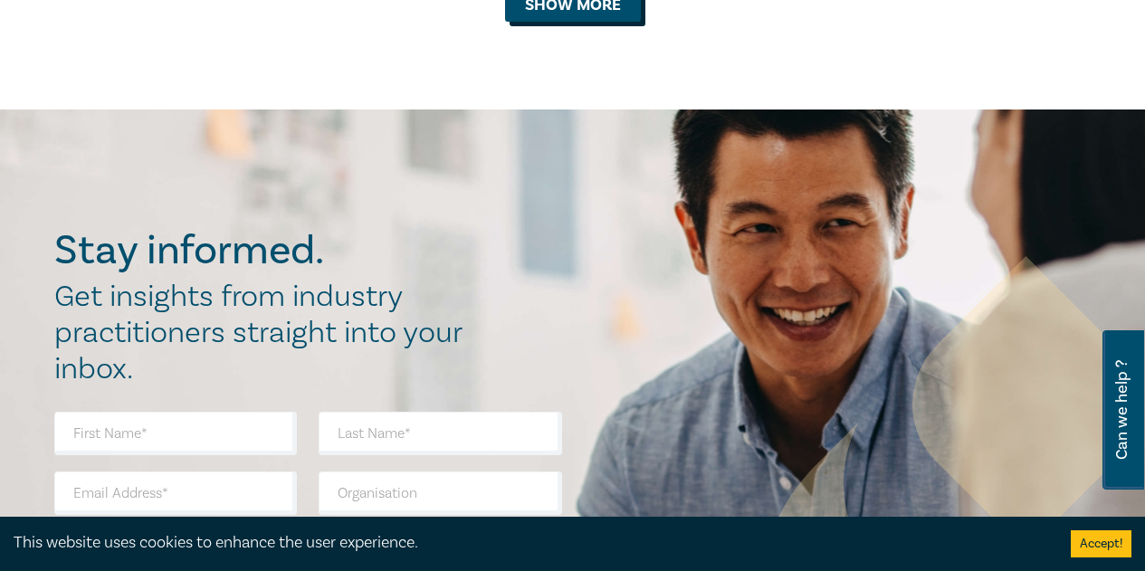
click at [590, 22] on button "Show more" at bounding box center [573, 4] width 136 height 34
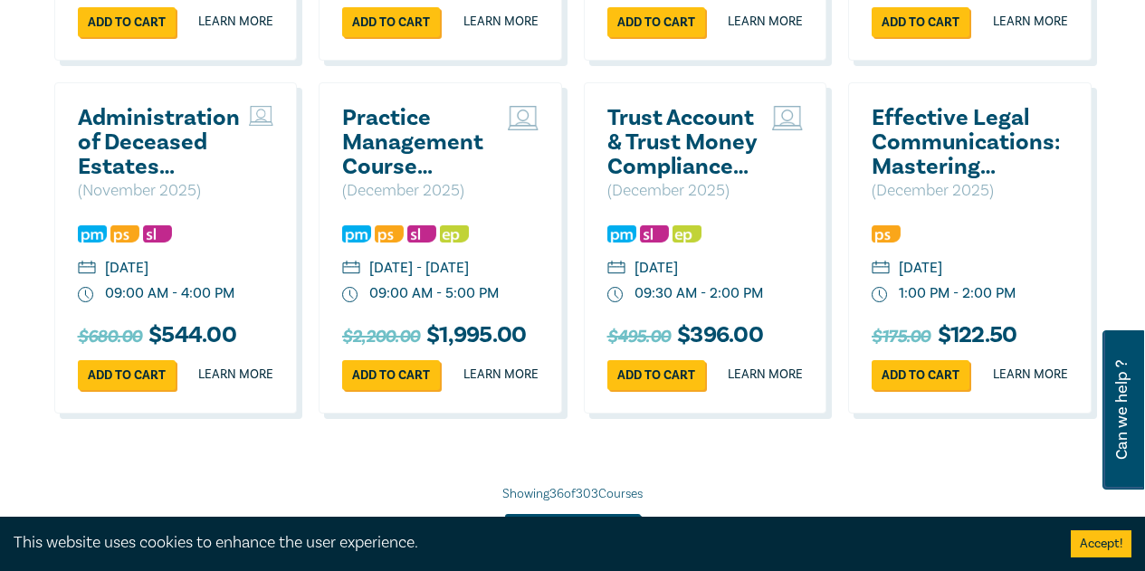
scroll to position [4527, 0]
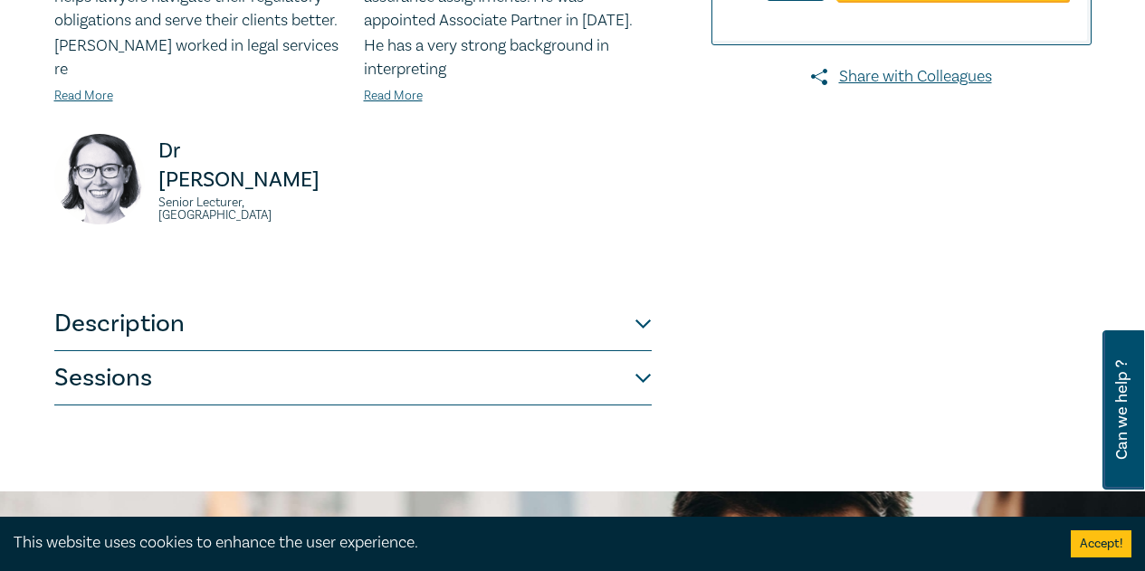
scroll to position [905, 0]
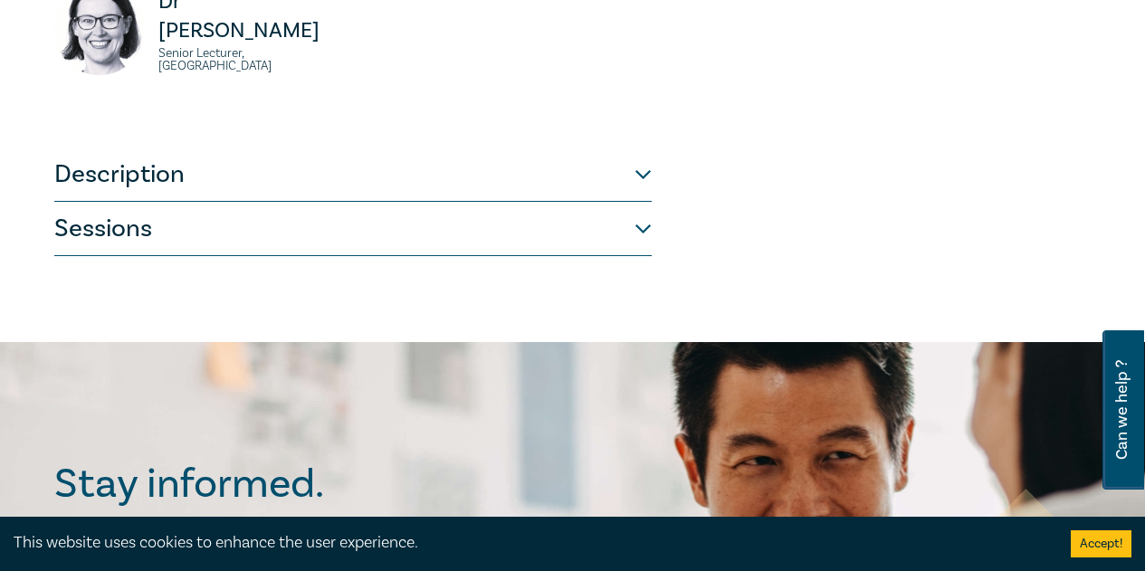
click at [443, 208] on button "Sessions" at bounding box center [353, 229] width 598 height 54
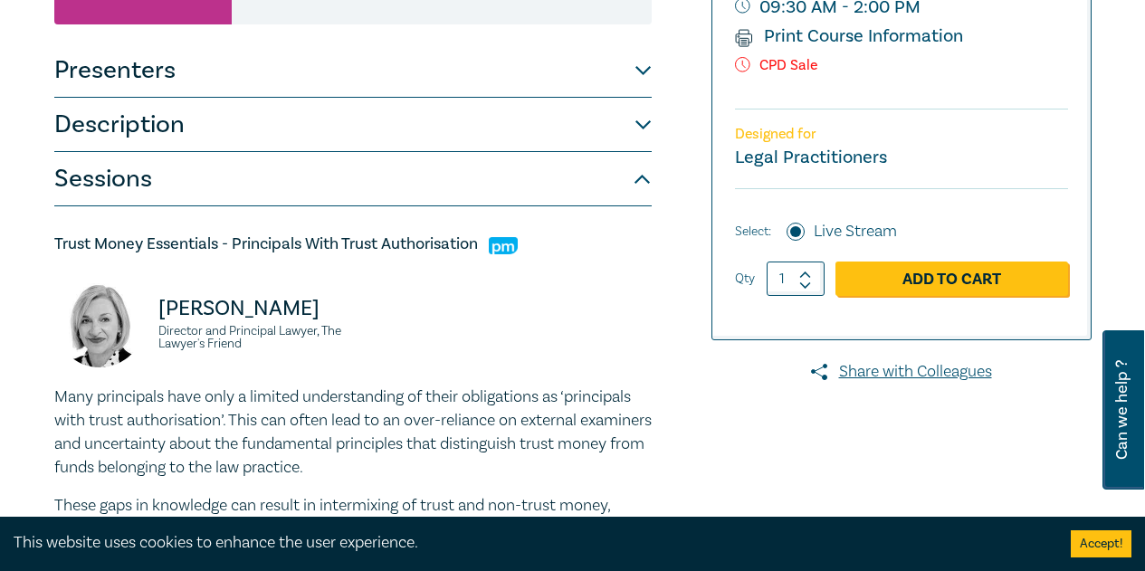
scroll to position [362, 0]
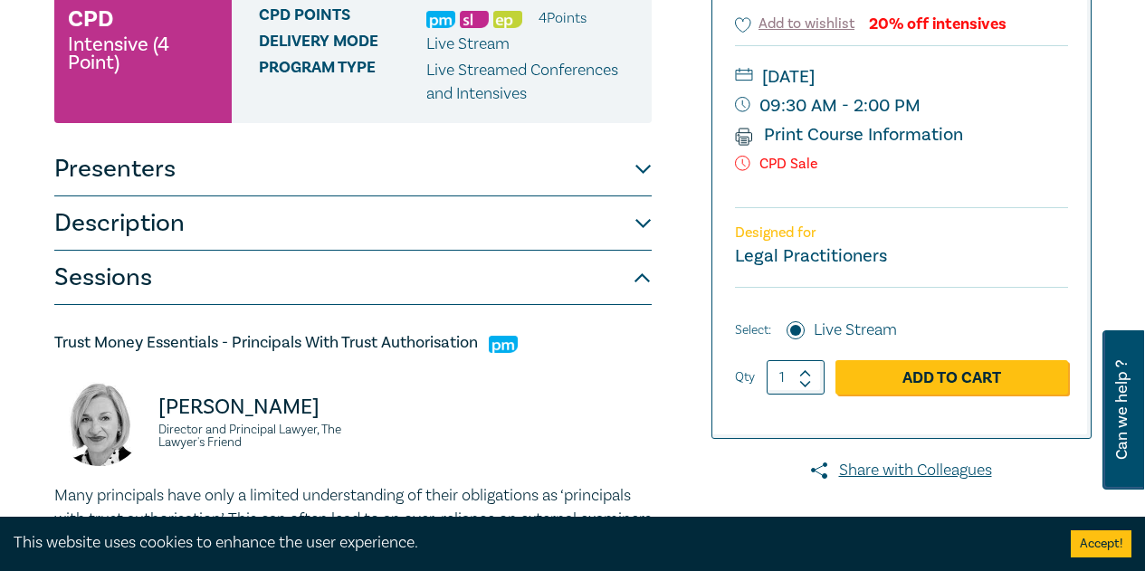
click at [129, 225] on button "Description" at bounding box center [353, 223] width 598 height 54
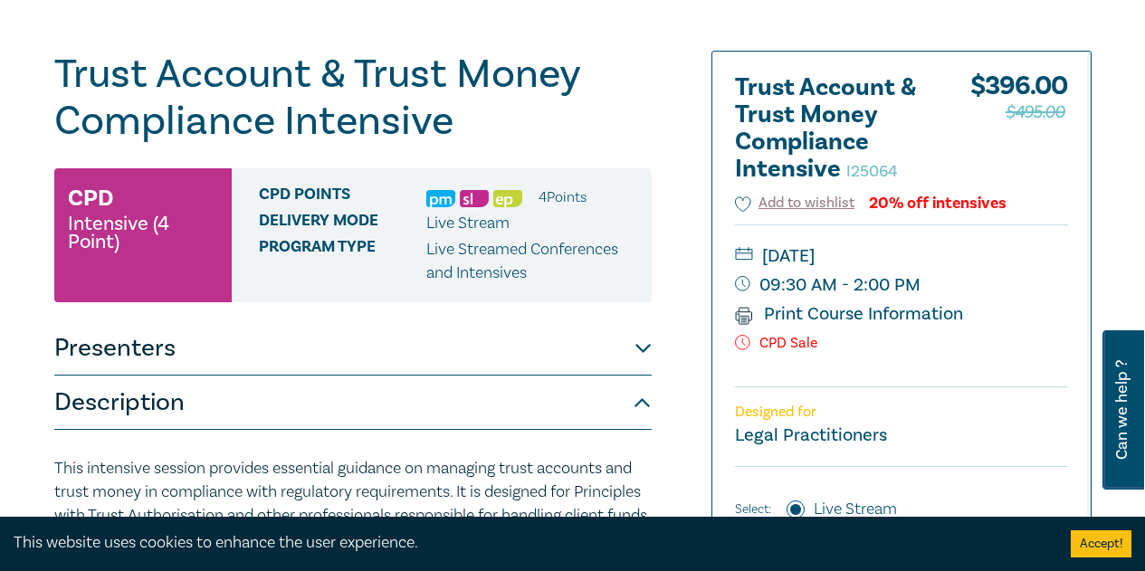
scroll to position [181, 0]
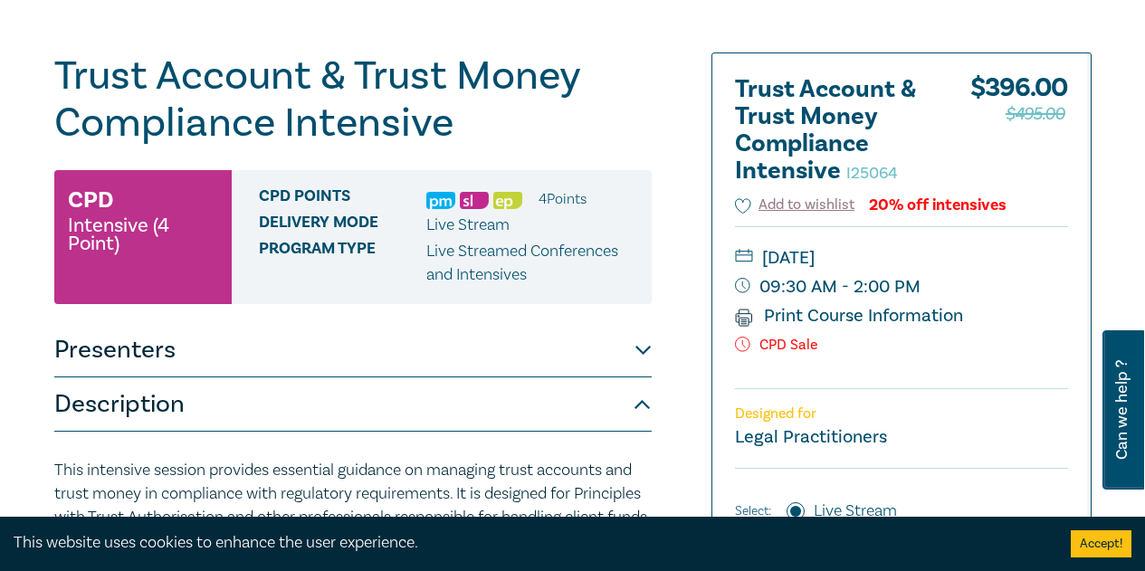
click at [148, 354] on button "Presenters" at bounding box center [353, 350] width 598 height 54
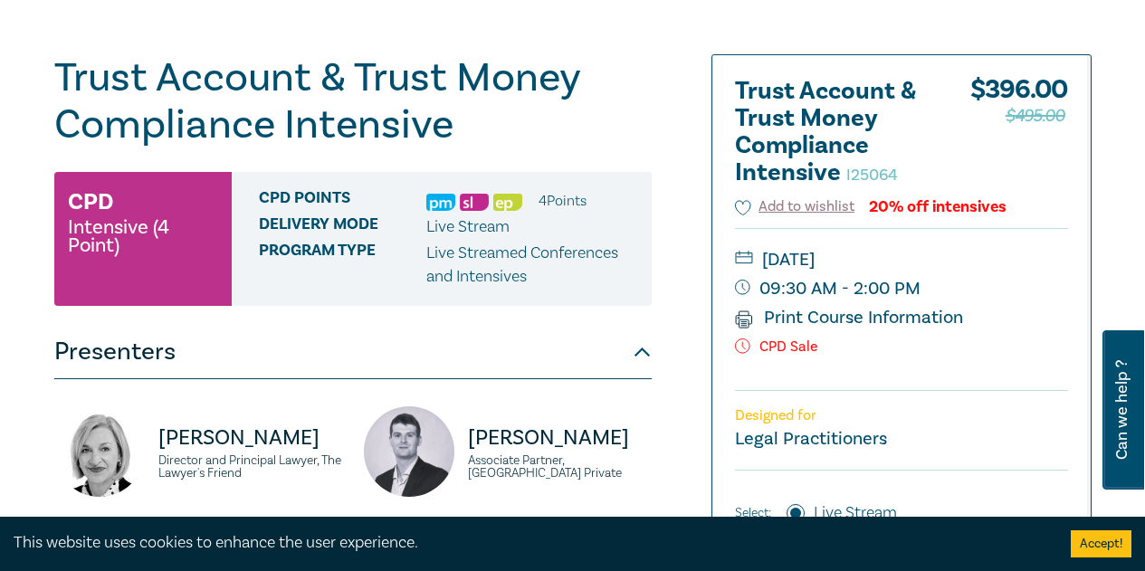
scroll to position [91, 0]
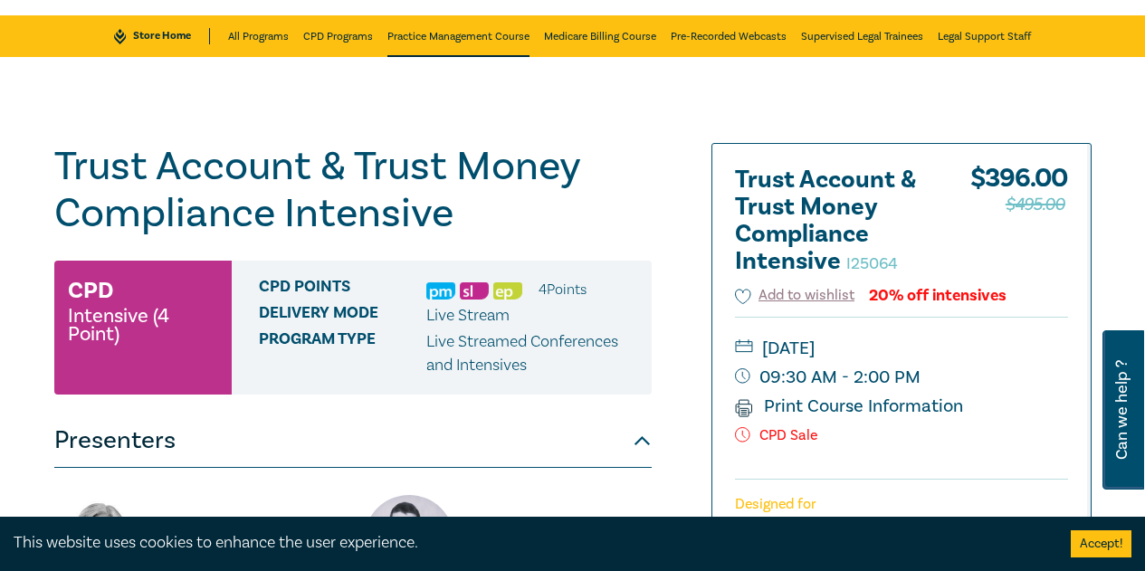
click at [465, 38] on link "Practice Management Course" at bounding box center [459, 36] width 142 height 42
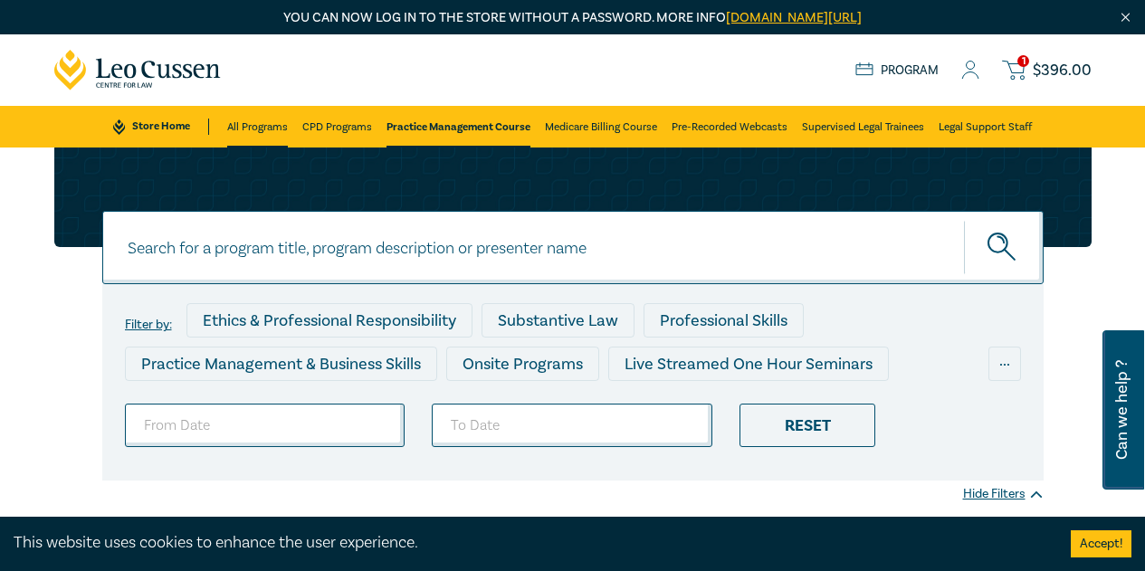
click at [261, 128] on link "All Programs" at bounding box center [257, 127] width 61 height 42
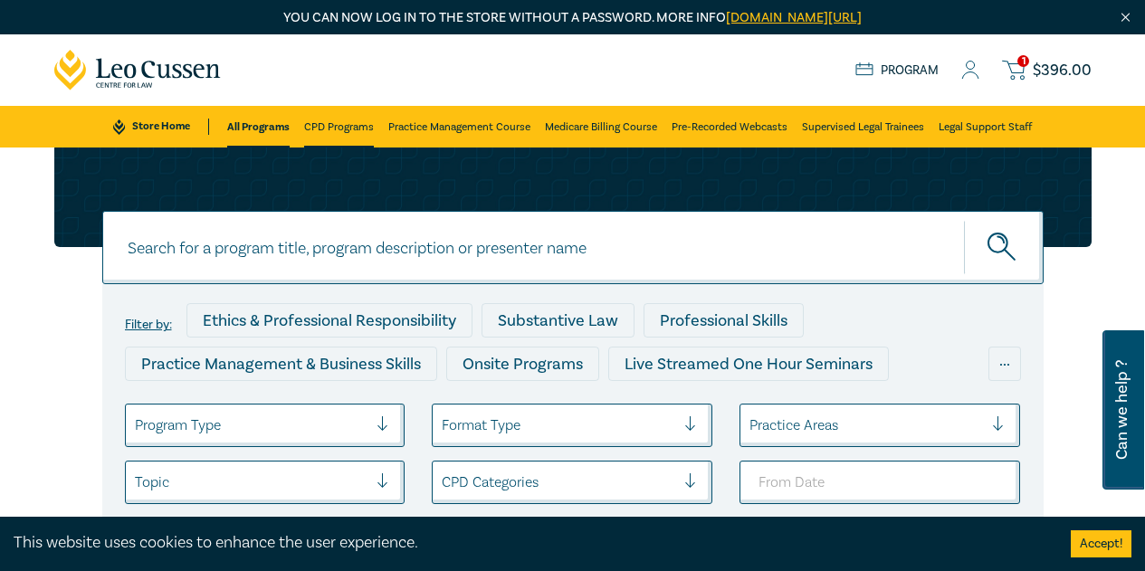
click at [341, 129] on link "CPD Programs" at bounding box center [339, 127] width 70 height 42
click at [230, 129] on link "All Programs" at bounding box center [257, 127] width 61 height 42
click at [206, 226] on input at bounding box center [573, 247] width 942 height 73
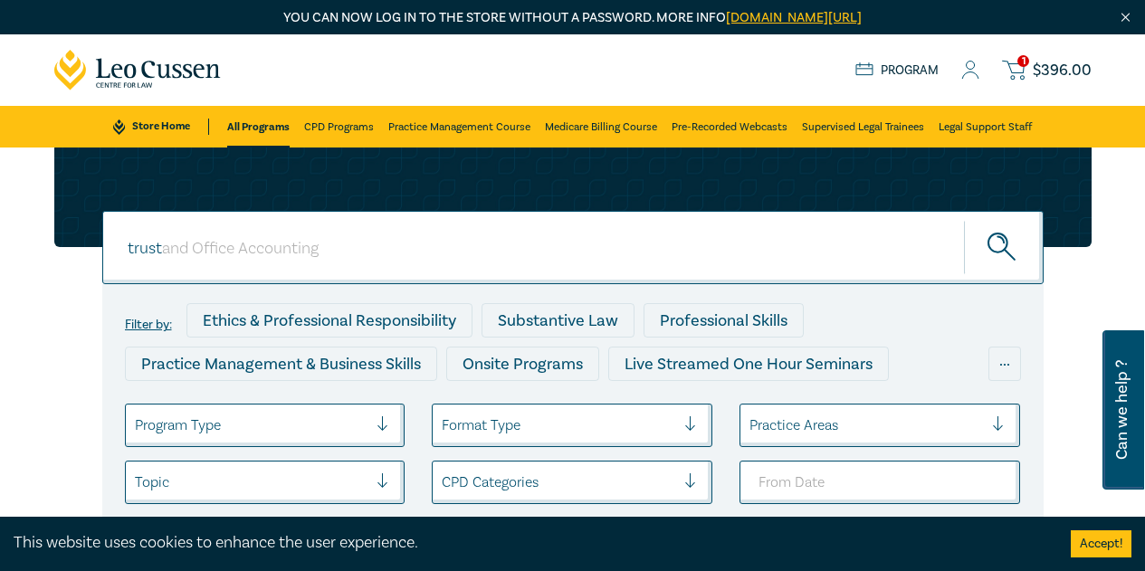
type input "trust"
click at [964, 220] on button "submit" at bounding box center [1004, 247] width 80 height 55
drag, startPoint x: 391, startPoint y: 244, endPoint x: 0, endPoint y: 208, distance: 392.7
click at [0, 212] on div "trust trust trust Filter by: Ethics & Professional Responsibility Substantive L…" at bounding box center [572, 423] width 1145 height 550
type input "and Office Accounting"
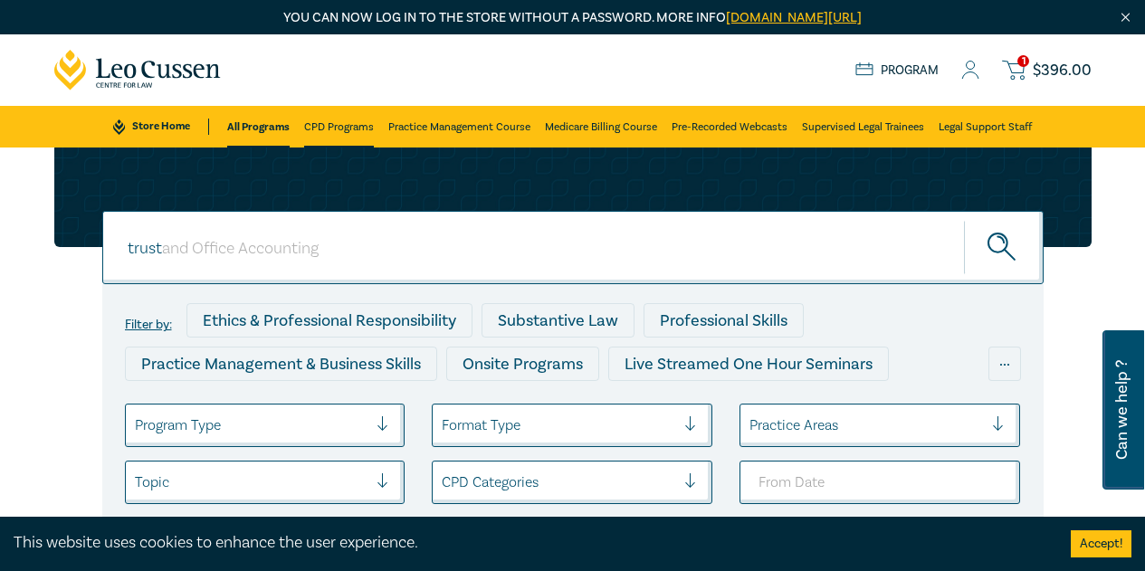
click at [964, 220] on button "submit" at bounding box center [1004, 247] width 80 height 55
click at [382, 288] on div "Filter by: Ethics & Professional Responsibility Substantive Law Professional Sk…" at bounding box center [573, 468] width 942 height 368
click at [348, 248] on input "and Office Accounting" at bounding box center [549, 249] width 774 height 24
click at [348, 248] on input "trust and Office Accounting" at bounding box center [573, 247] width 942 height 73
type input "trust and Office Accounting"
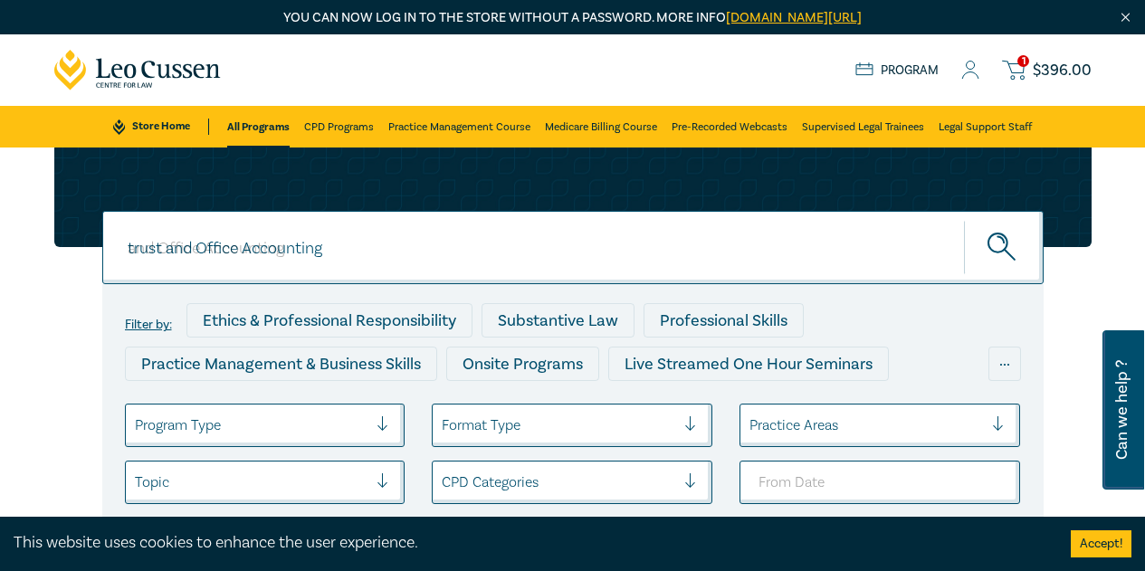
click at [986, 254] on button "submit" at bounding box center [1004, 247] width 80 height 55
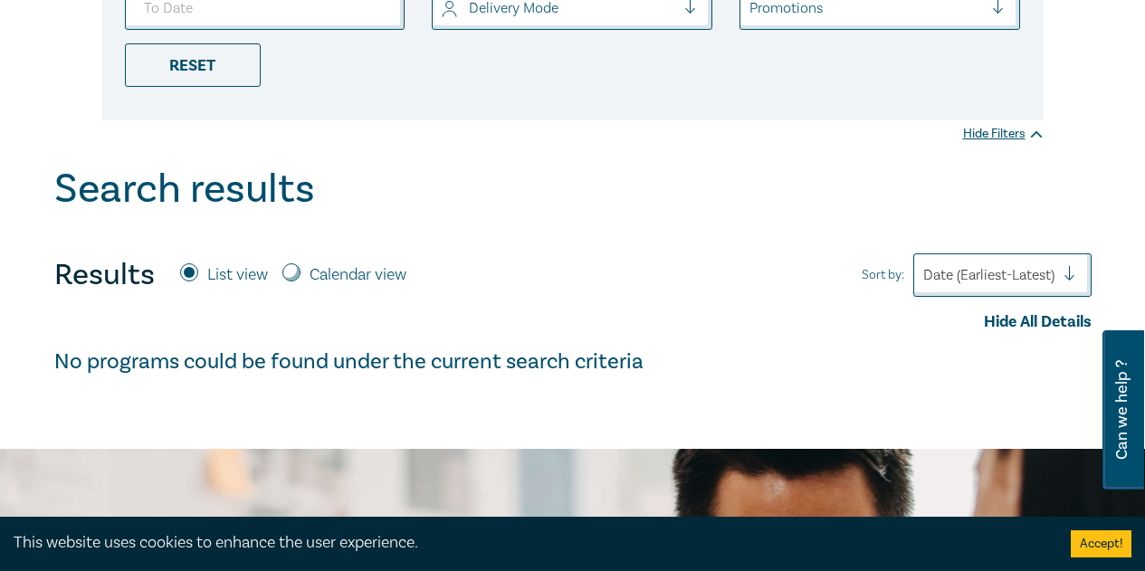
scroll to position [634, 0]
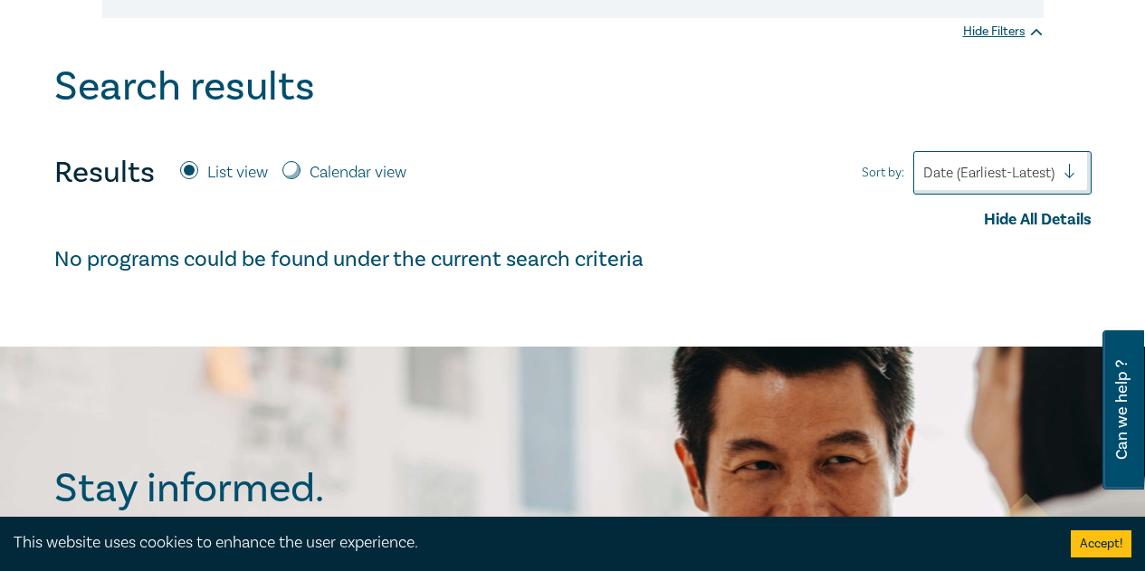
click at [287, 171] on input "Calendar view" at bounding box center [291, 170] width 18 height 18
radio input "true"
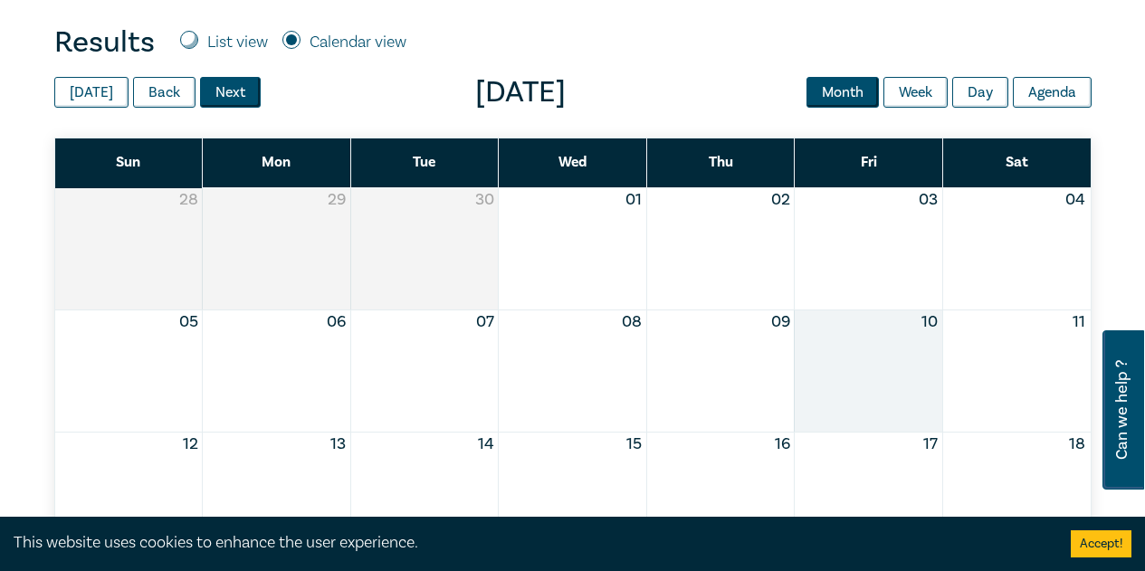
scroll to position [724, 0]
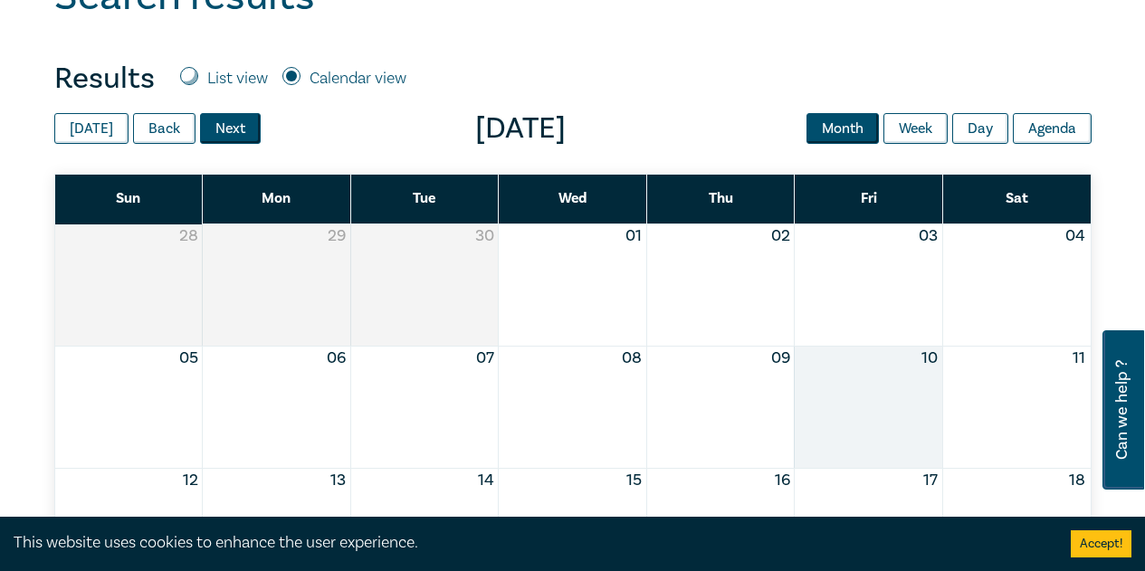
click at [215, 119] on button "Next" at bounding box center [230, 128] width 61 height 31
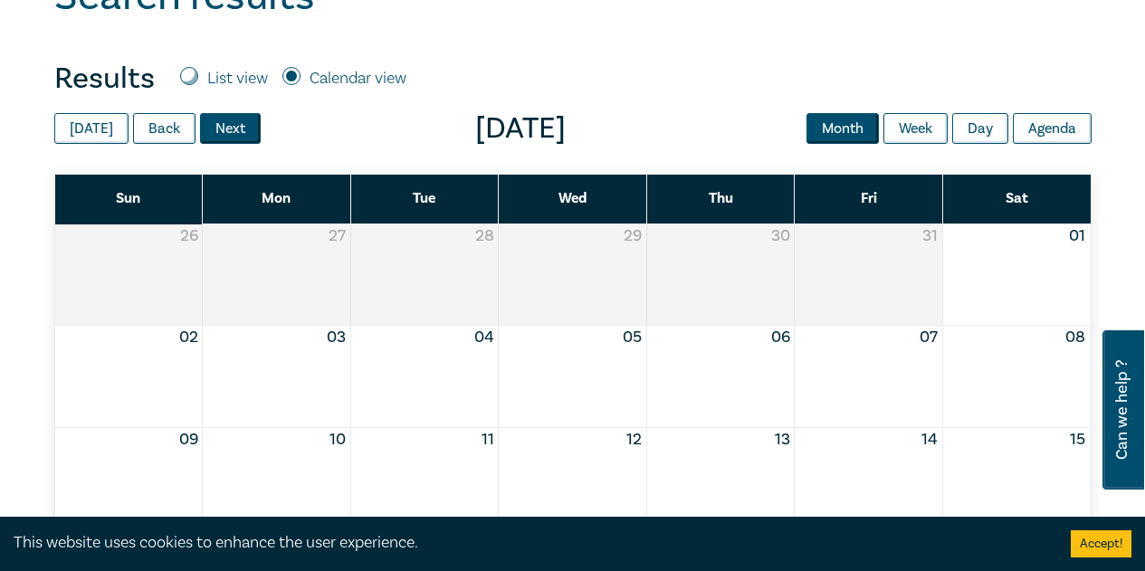
click at [215, 119] on button "Next" at bounding box center [230, 128] width 61 height 31
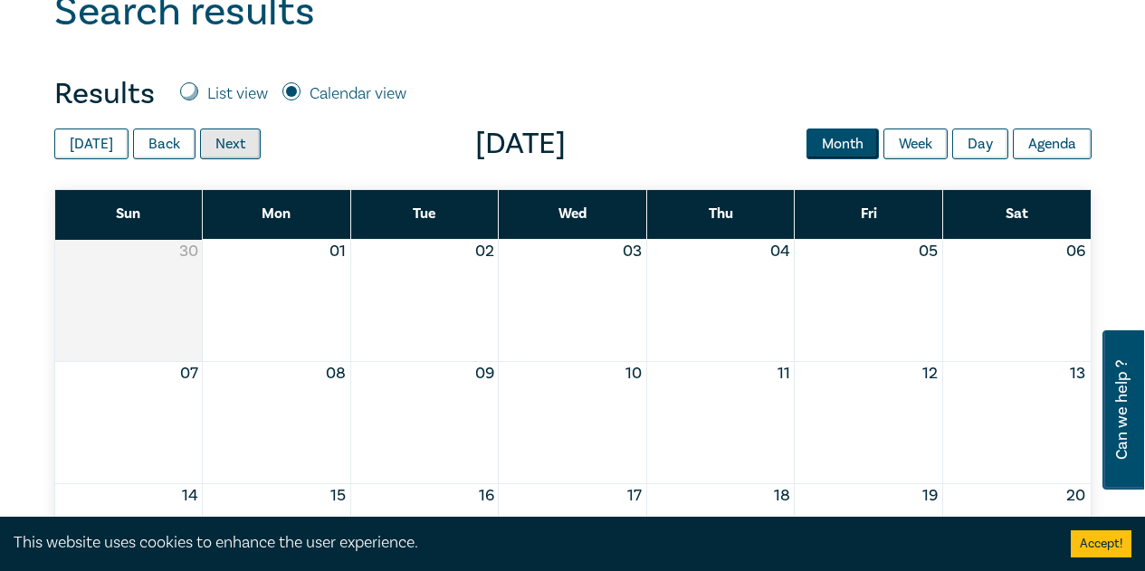
scroll to position [634, 0]
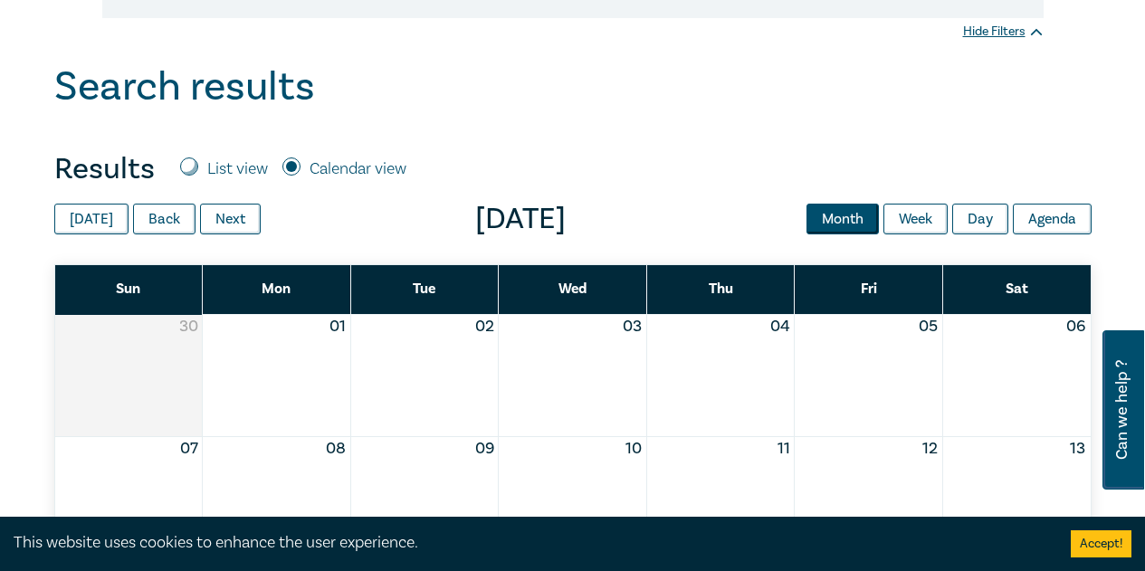
click at [570, 359] on div "Month View" at bounding box center [572, 375] width 148 height 121
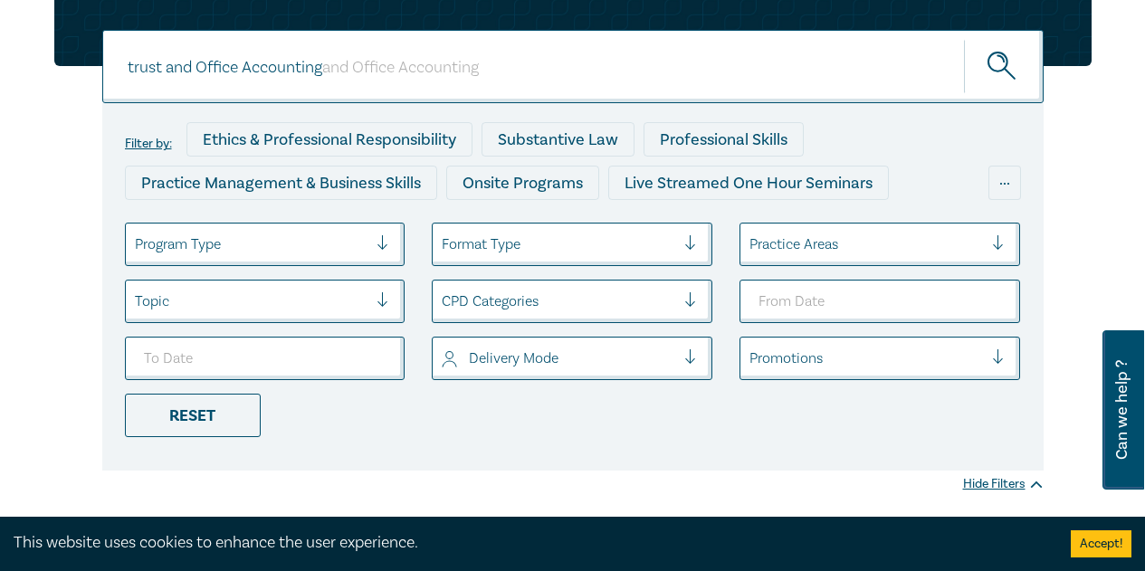
click at [135, 69] on input "trust and Office Accounting" at bounding box center [573, 66] width 942 height 73
drag, startPoint x: 394, startPoint y: 72, endPoint x: 455, endPoint y: 70, distance: 61.6
click at [395, 72] on input "Trust and Office Accounting" at bounding box center [573, 66] width 942 height 73
type input "Trust and Office Accounting"
click at [1029, 64] on button "submit" at bounding box center [1004, 66] width 80 height 55
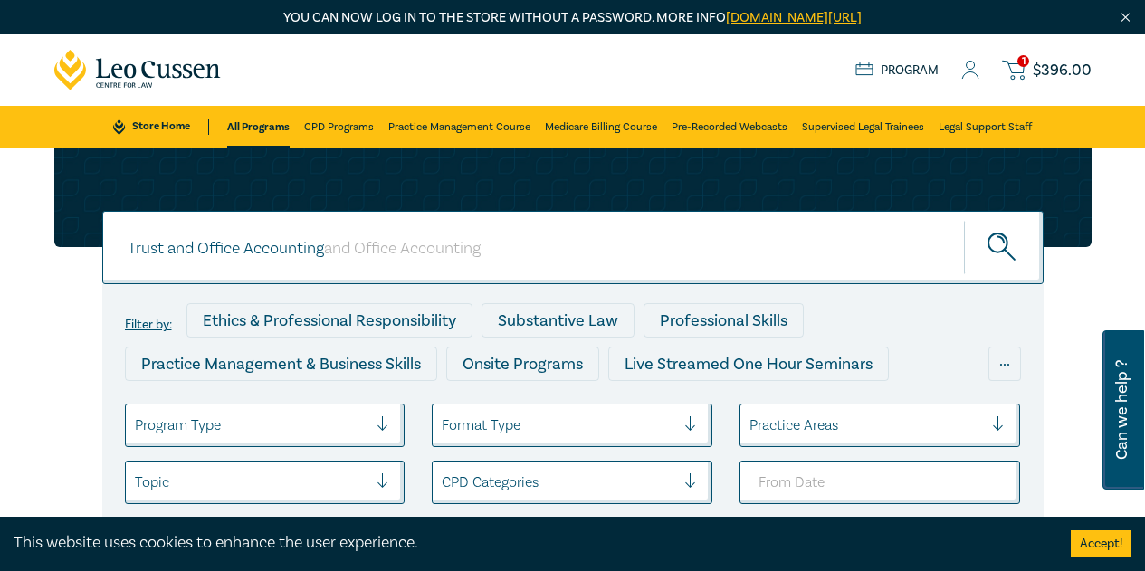
drag, startPoint x: 203, startPoint y: 242, endPoint x: 0, endPoint y: 198, distance: 207.4
click at [0, 219] on div "Trust and Office Accounting Trust and Office Accounting and Office Accounting T…" at bounding box center [572, 423] width 1145 height 550
click at [151, 116] on ul "Store Home All Programs CPD Programs Practice Management Course Medicare Billin…" at bounding box center [572, 127] width 918 height 42
click at [167, 126] on link "Store Home" at bounding box center [160, 127] width 95 height 16
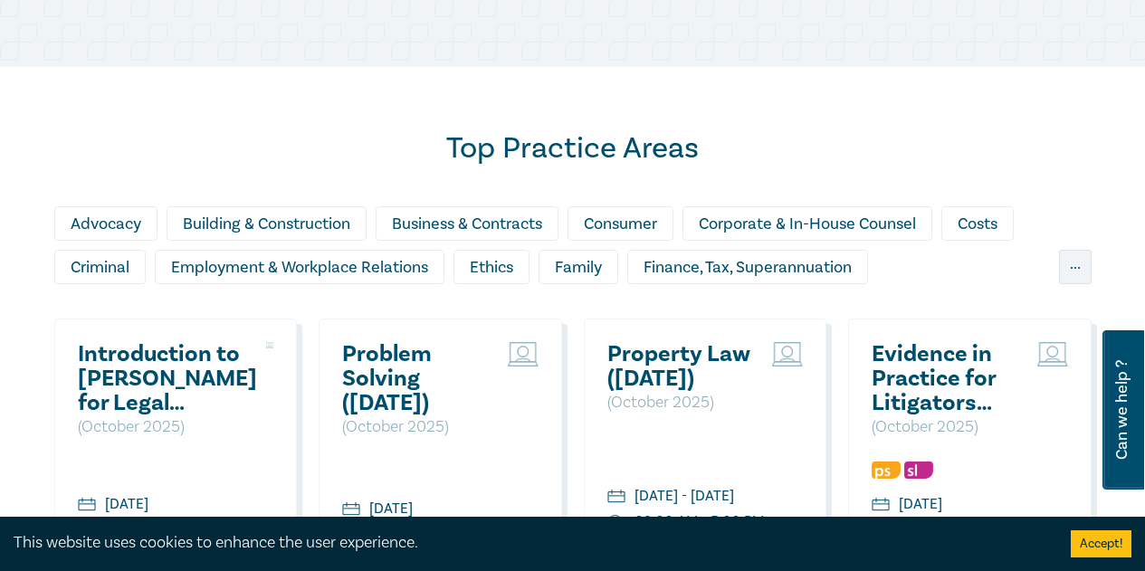
scroll to position [1539, 0]
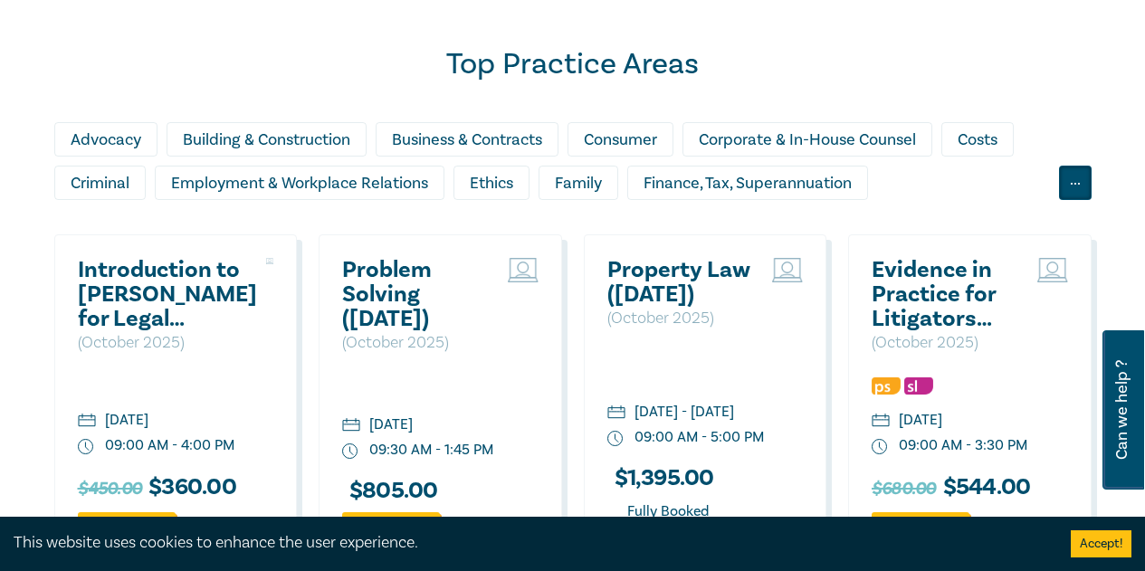
click at [1068, 200] on div "..." at bounding box center [1075, 183] width 33 height 34
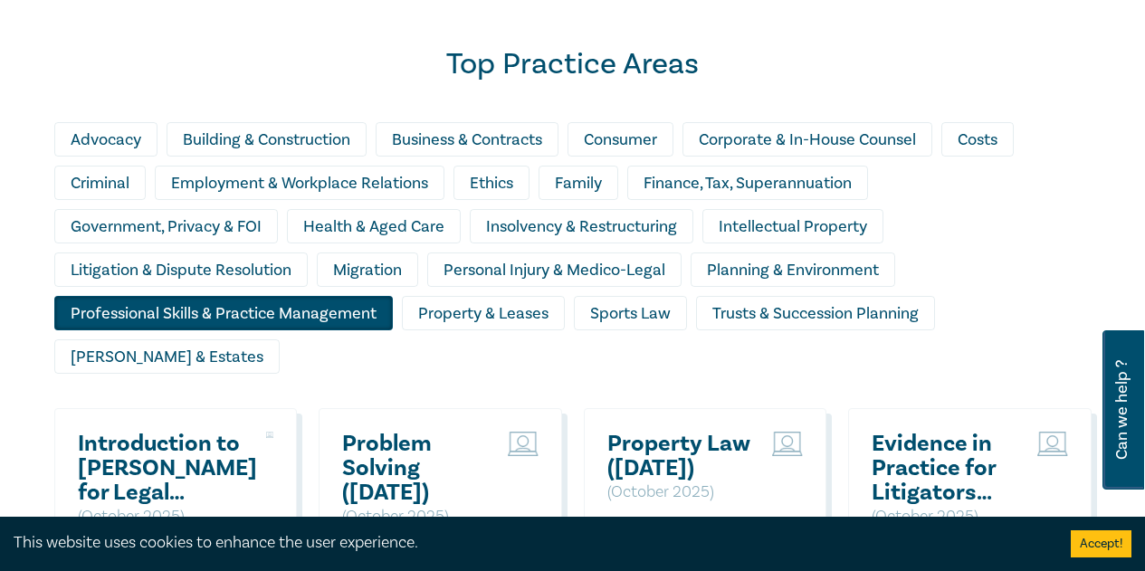
click at [309, 330] on div "Professional Skills & Practice Management" at bounding box center [223, 313] width 339 height 34
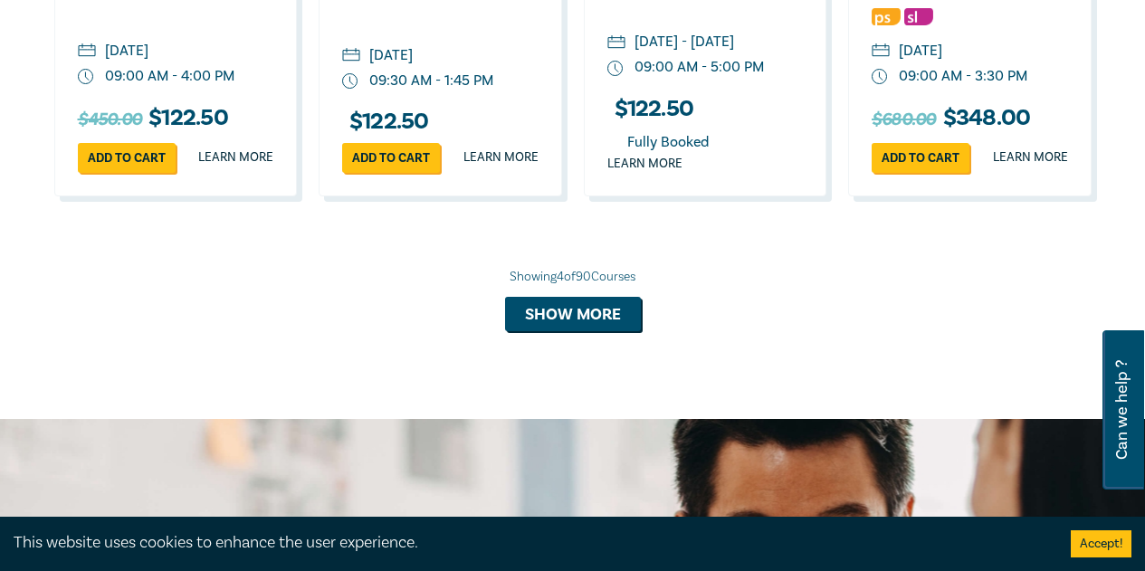
scroll to position [2173, 0]
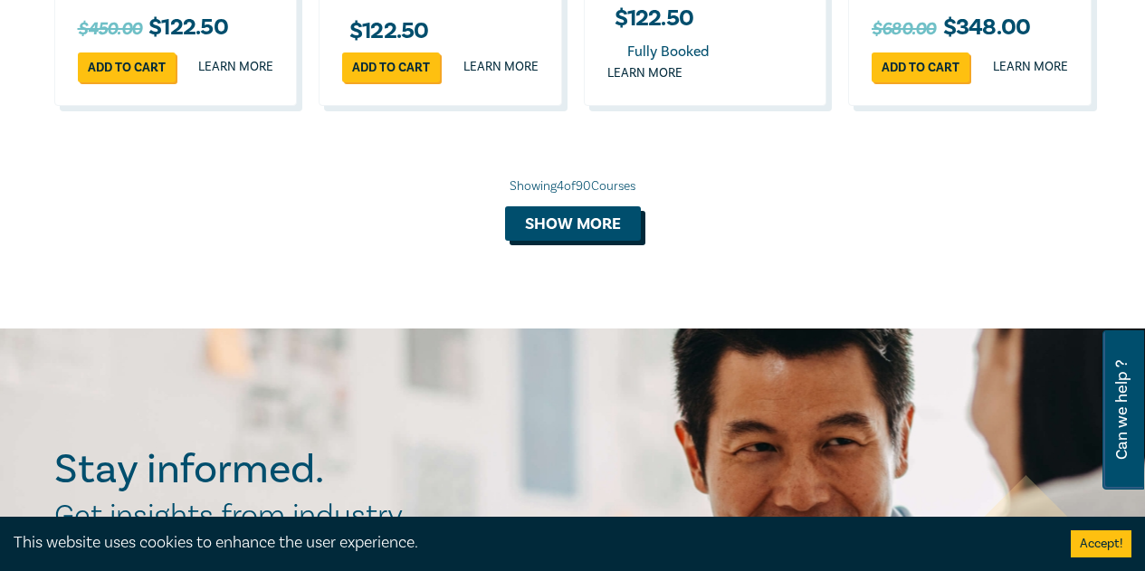
click at [571, 241] on button "Show more" at bounding box center [573, 223] width 136 height 34
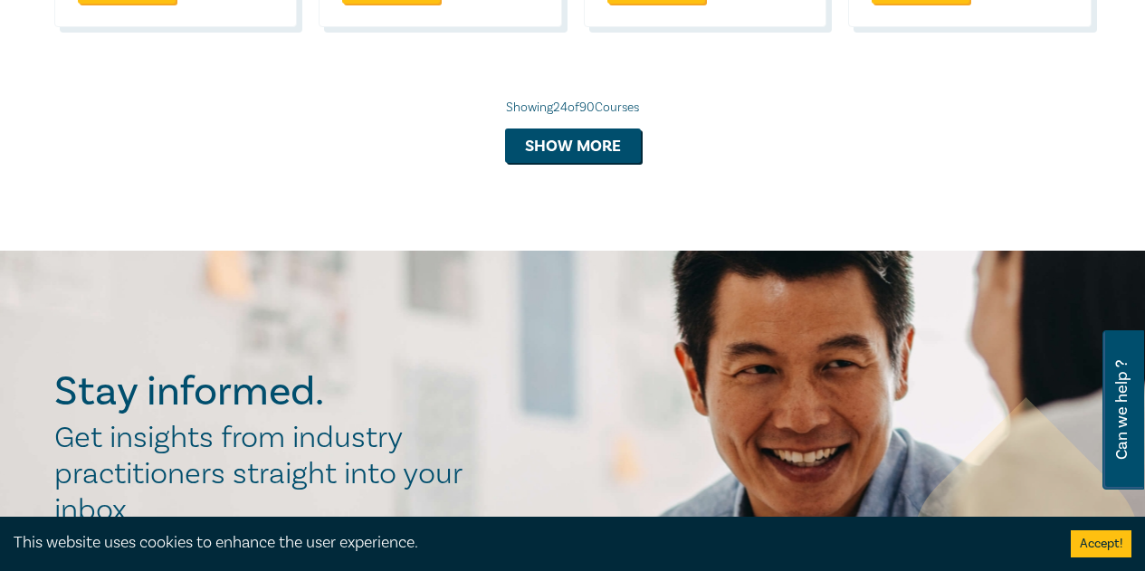
scroll to position [4074, 0]
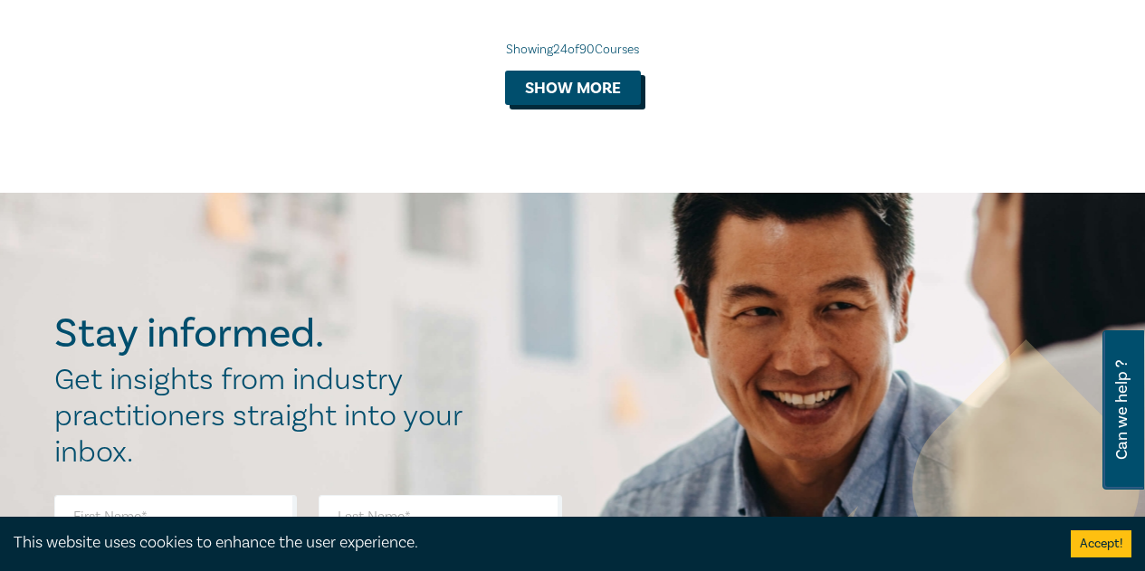
click at [559, 105] on button "Show more" at bounding box center [573, 88] width 136 height 34
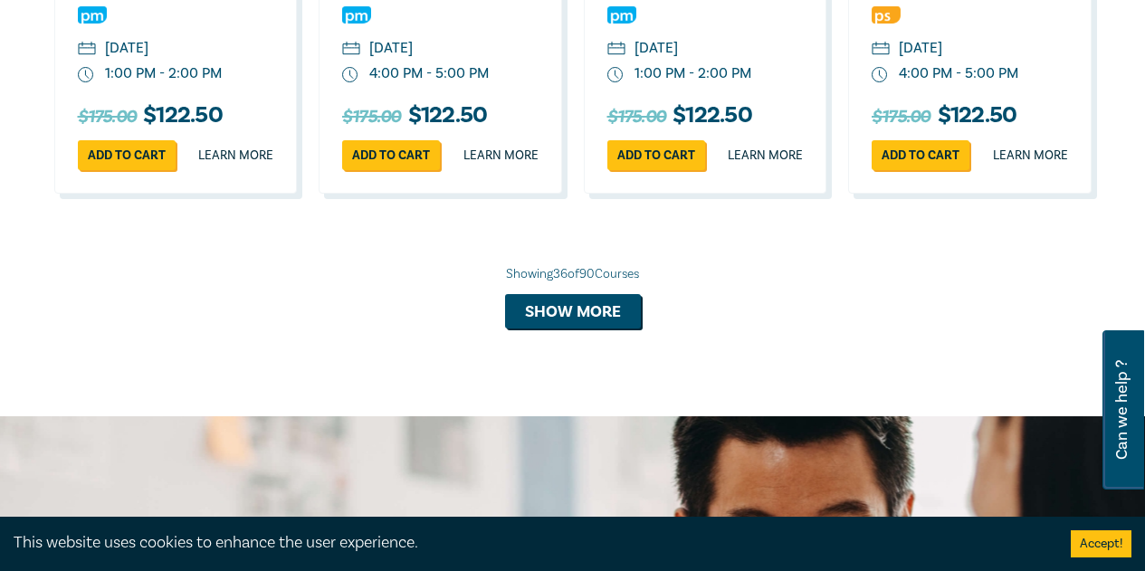
scroll to position [4980, 0]
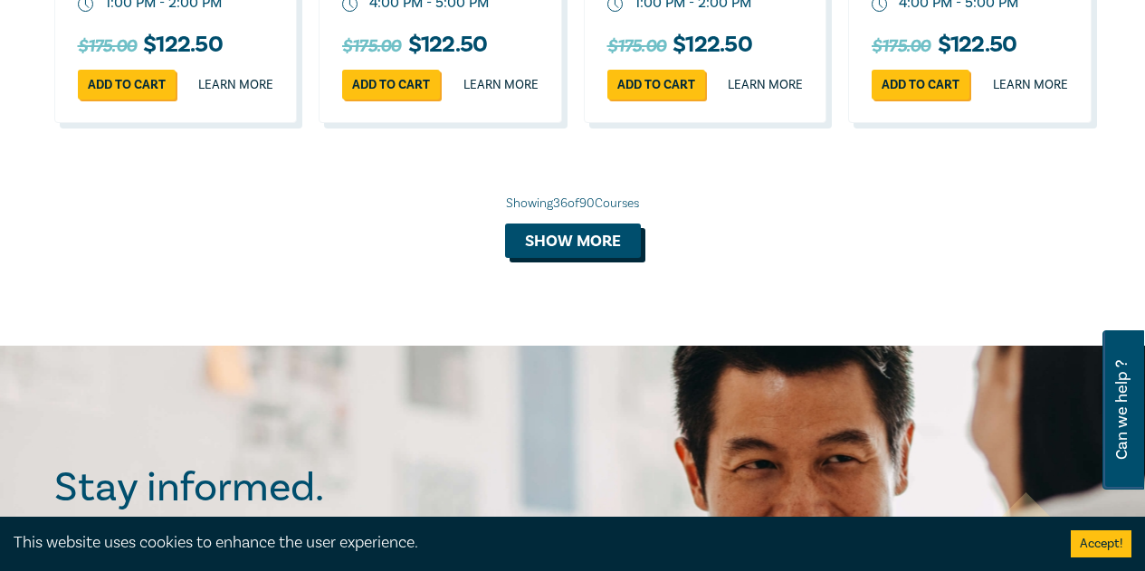
click at [621, 258] on button "Show more" at bounding box center [573, 241] width 136 height 34
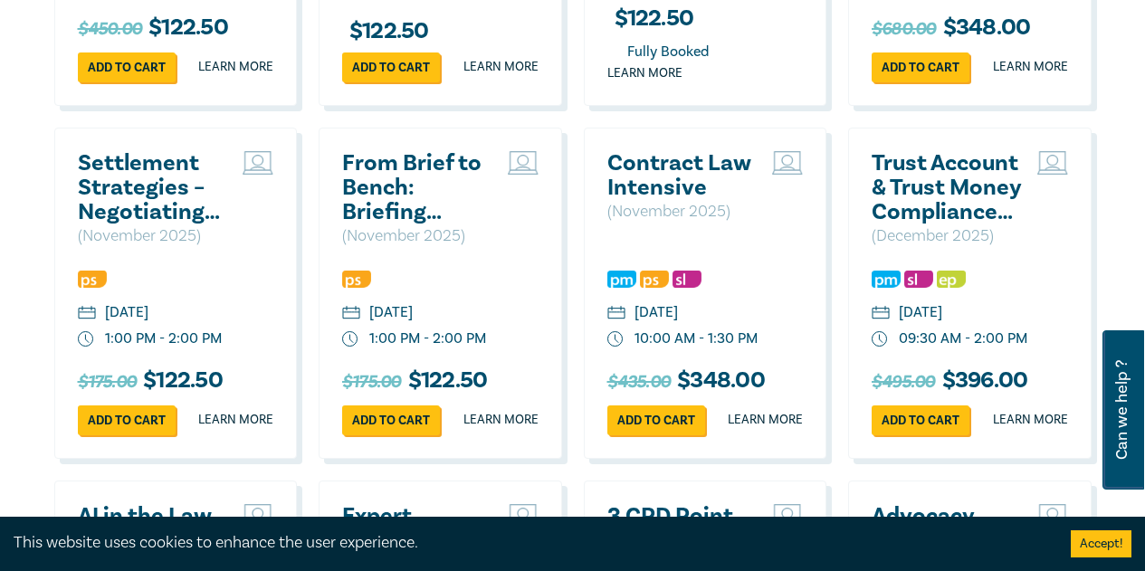
click at [958, 225] on h2 "Trust Account & Trust Money Compliance Intensive" at bounding box center [950, 187] width 157 height 73
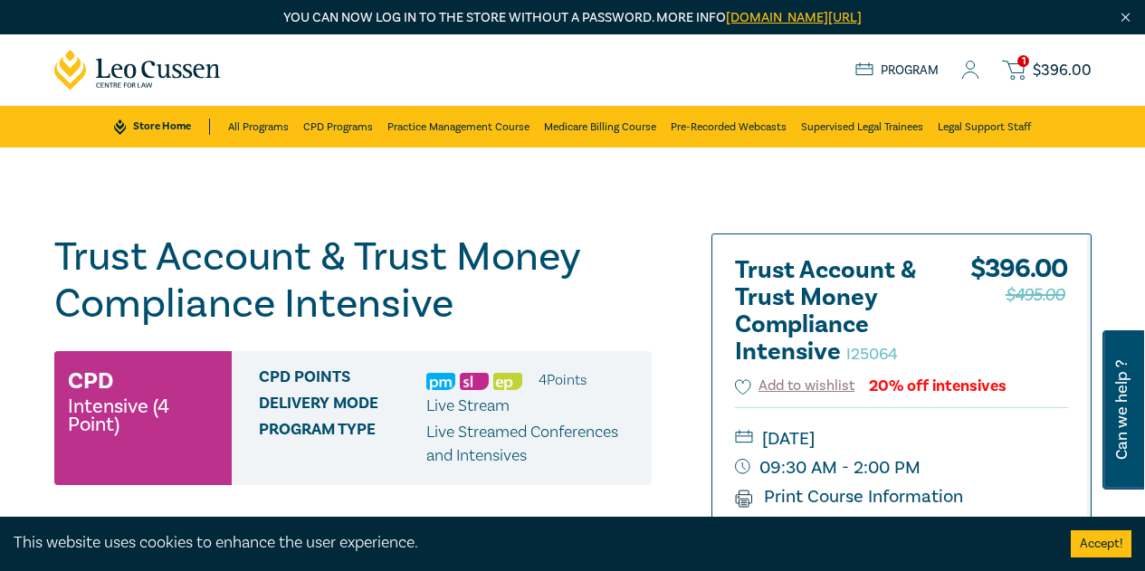
scroll to position [272, 0]
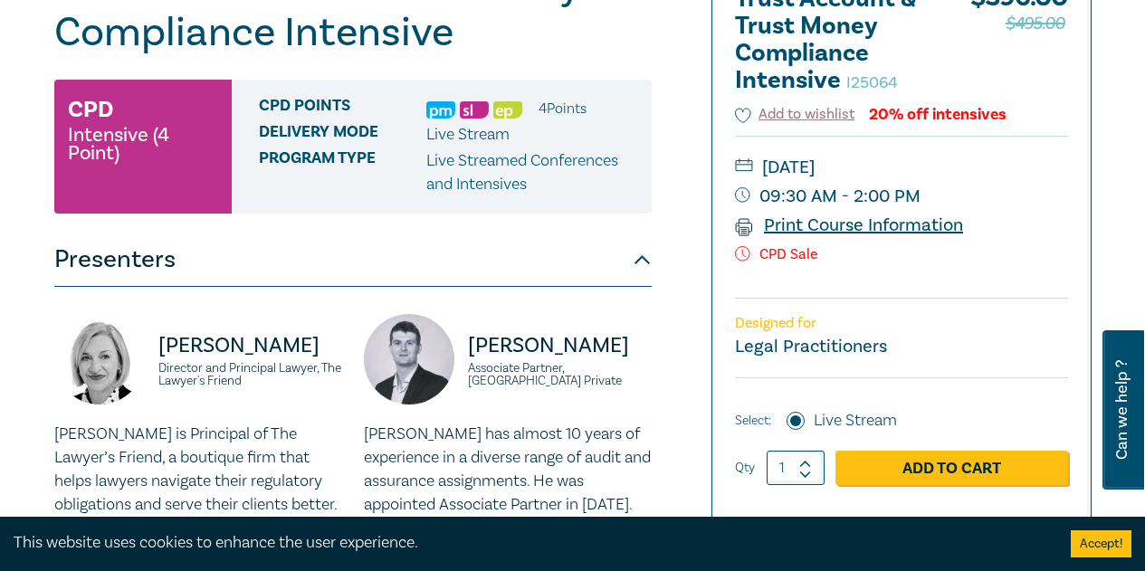
click at [891, 230] on link "Print Course Information" at bounding box center [849, 226] width 229 height 24
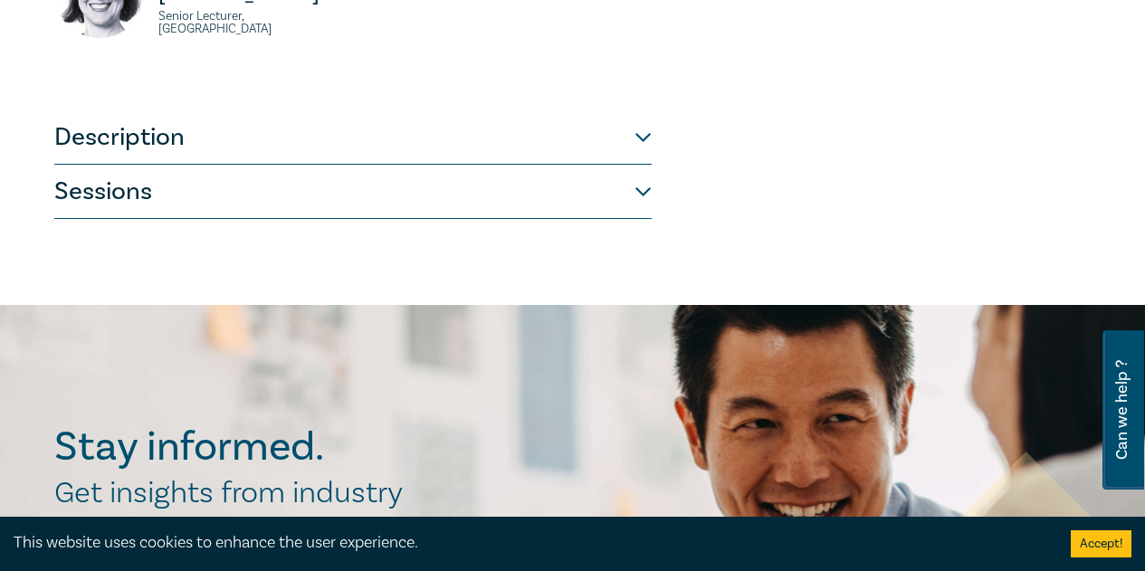
scroll to position [996, 0]
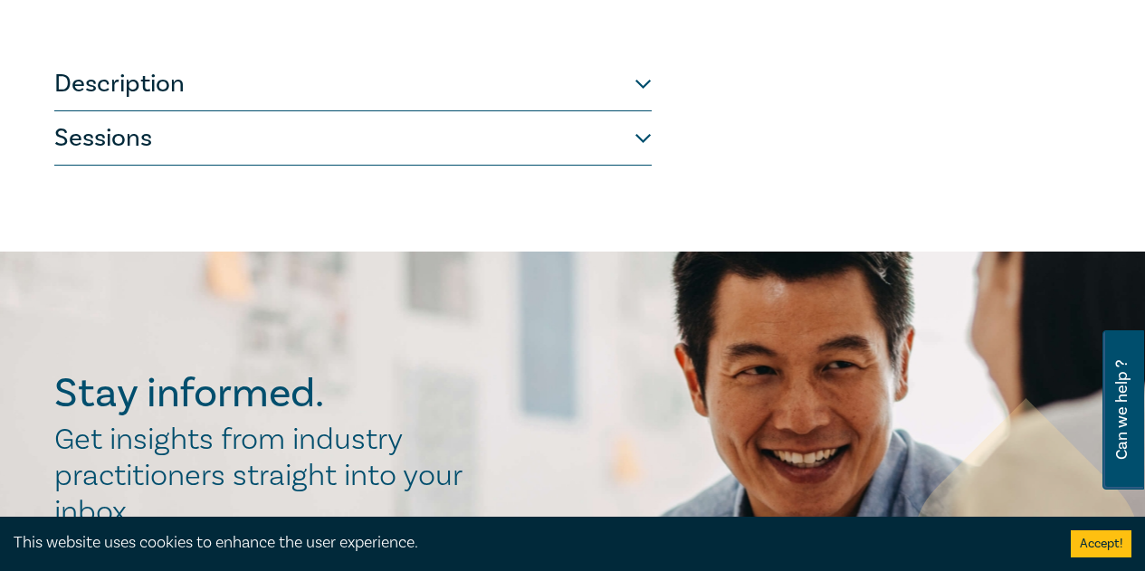
click at [522, 132] on button "Sessions" at bounding box center [353, 138] width 598 height 54
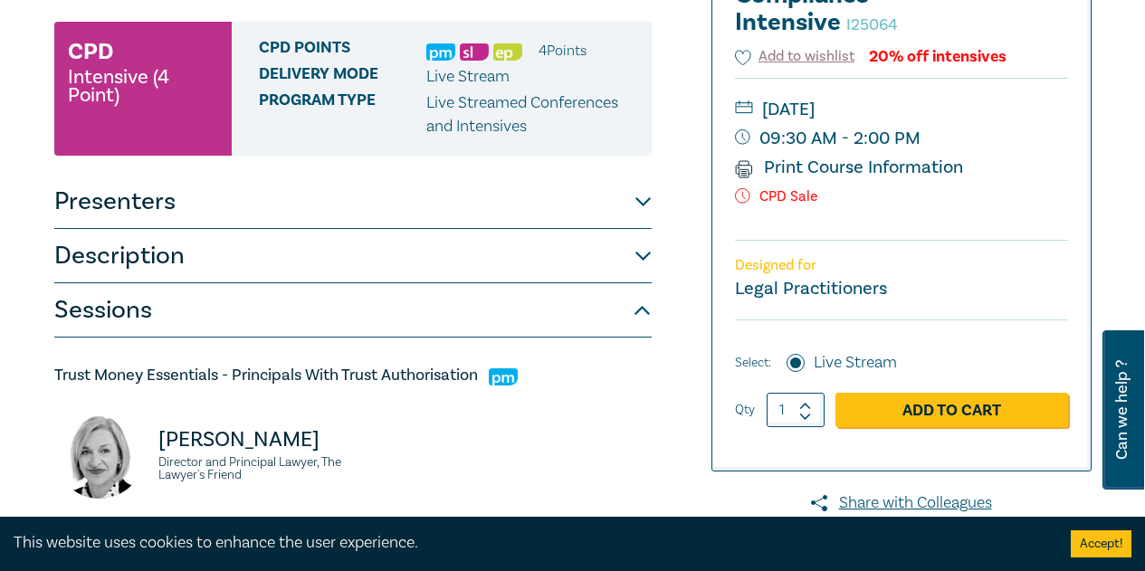
scroll to position [263, 0]
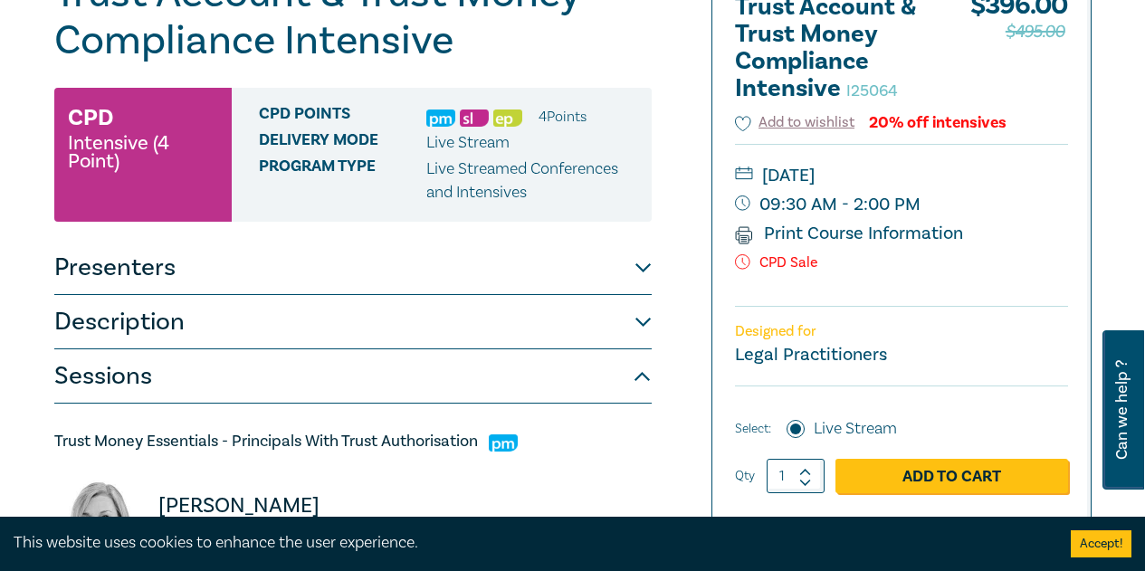
click at [608, 310] on button "Description" at bounding box center [353, 322] width 598 height 54
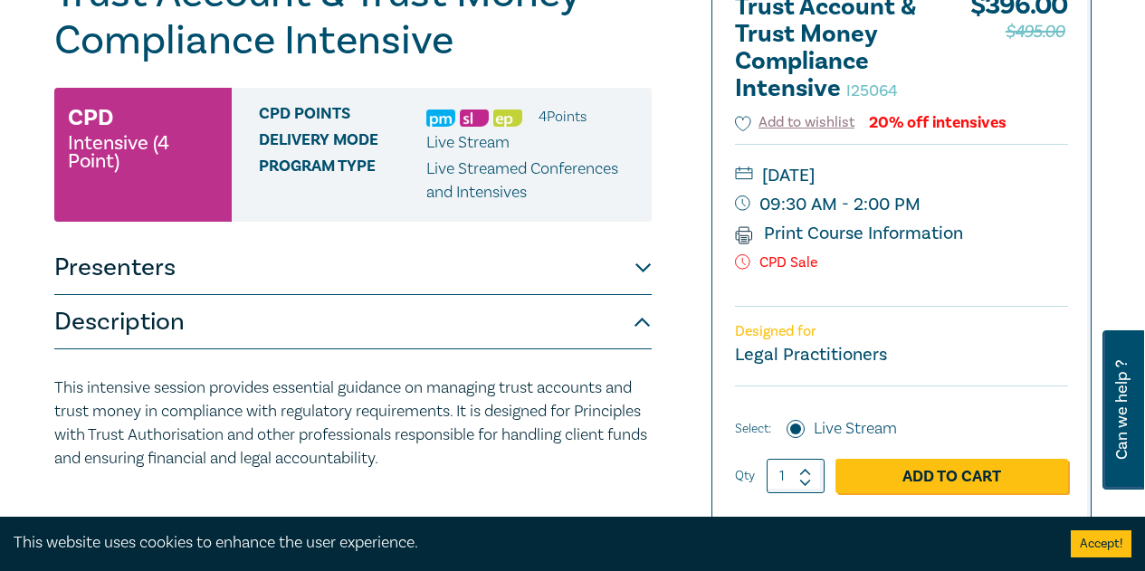
click at [635, 283] on button "Presenters" at bounding box center [353, 268] width 598 height 54
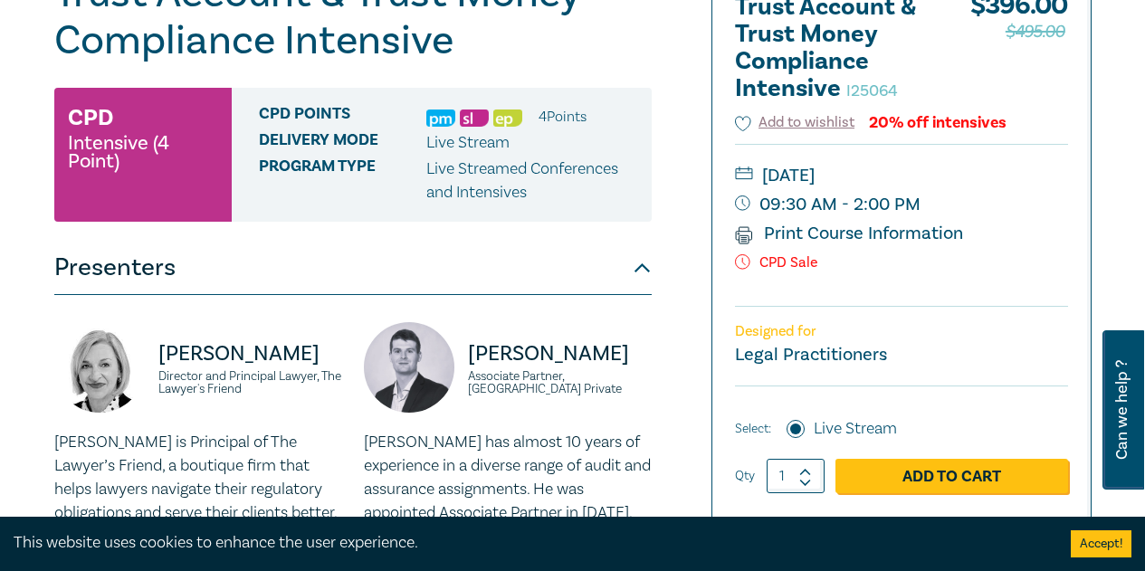
click at [635, 283] on button "Presenters" at bounding box center [353, 268] width 598 height 54
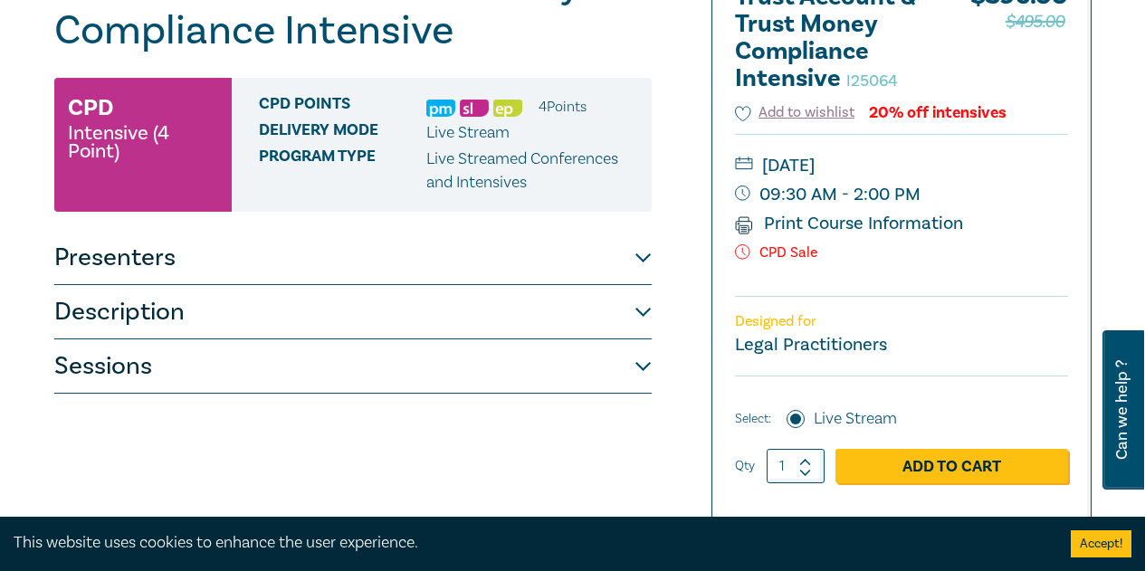
scroll to position [362, 0]
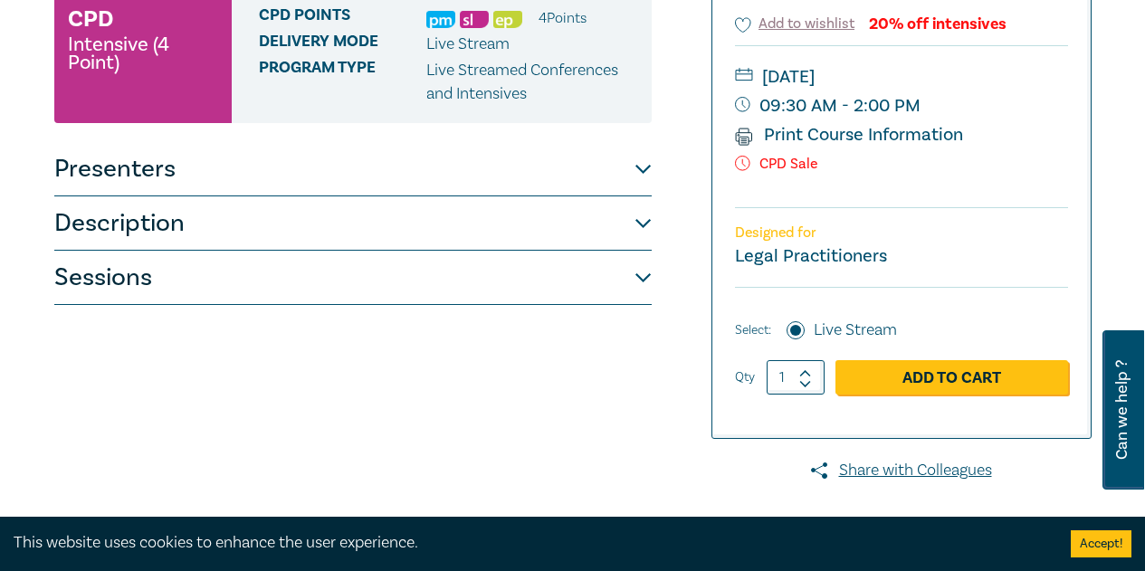
click at [380, 242] on button "Description" at bounding box center [353, 223] width 598 height 54
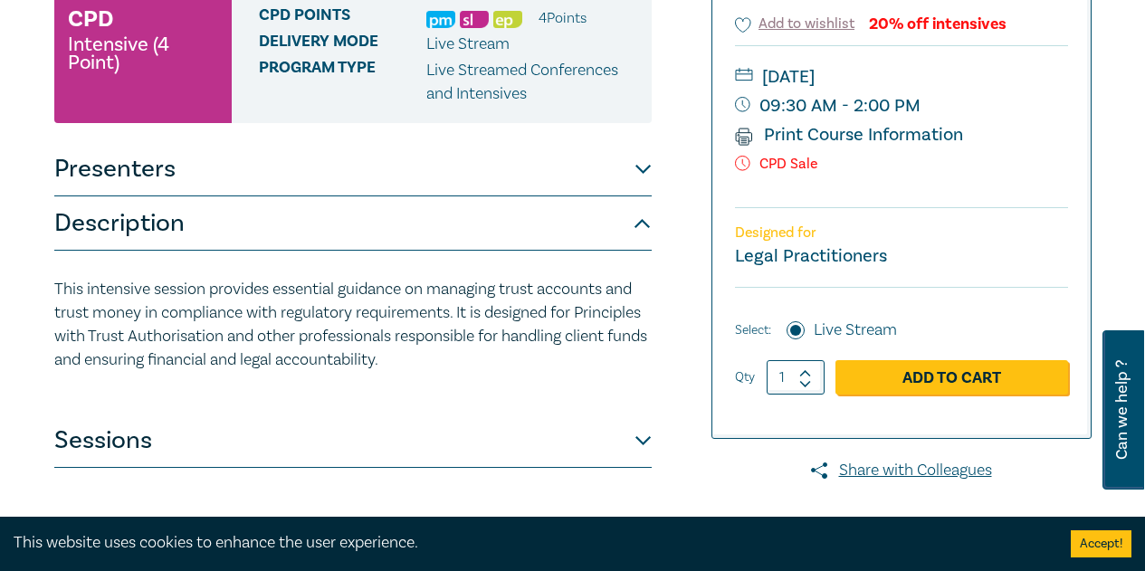
click at [666, 312] on div "Trust Account & Trust Money Compliance Intensive I25064 CPD Intensive (4 Point)…" at bounding box center [396, 323] width 706 height 905
click at [212, 336] on p "This intensive session provides essential guidance on managing trust accounts a…" at bounding box center [353, 325] width 598 height 94
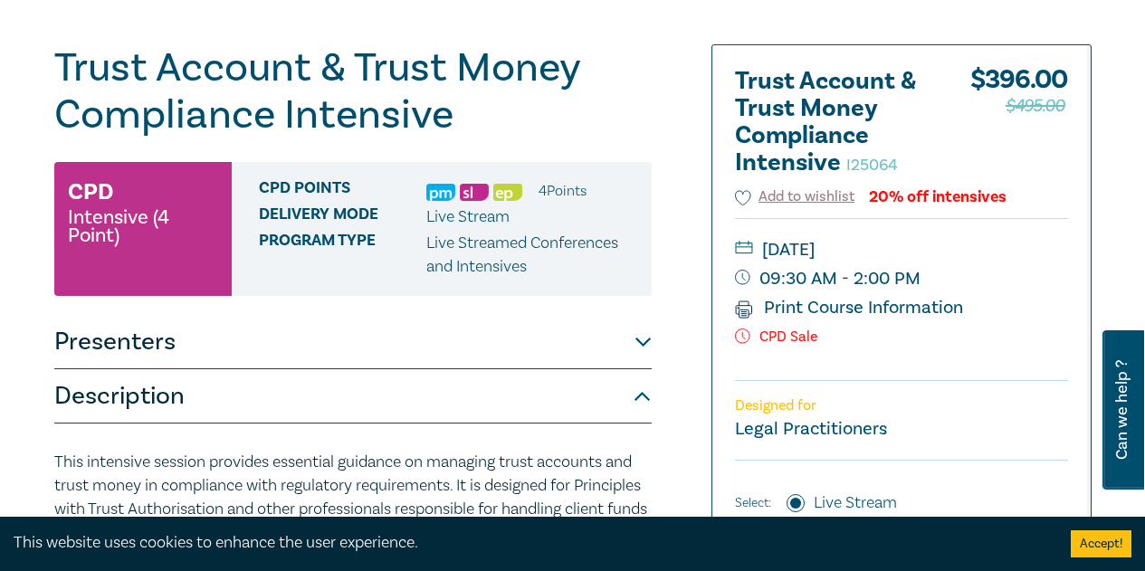
scroll to position [91, 0]
